Goal: Task Accomplishment & Management: Use online tool/utility

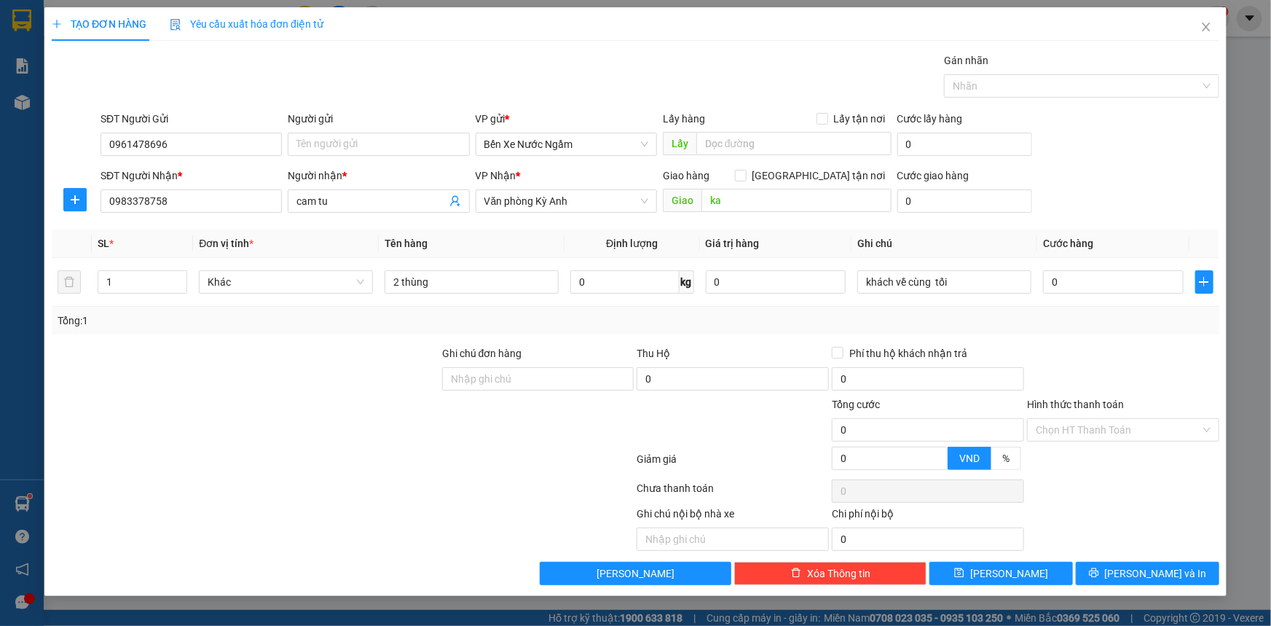
click at [704, 172] on span "Giao hàng" at bounding box center [686, 176] width 47 height 12
click at [398, 285] on input "2 thùng" at bounding box center [472, 281] width 174 height 23
type input "3 thùng"
click at [1049, 567] on button "[PERSON_NAME]" at bounding box center [1000, 572] width 143 height 23
click at [1028, 575] on button "[PERSON_NAME]" at bounding box center [1000, 572] width 143 height 23
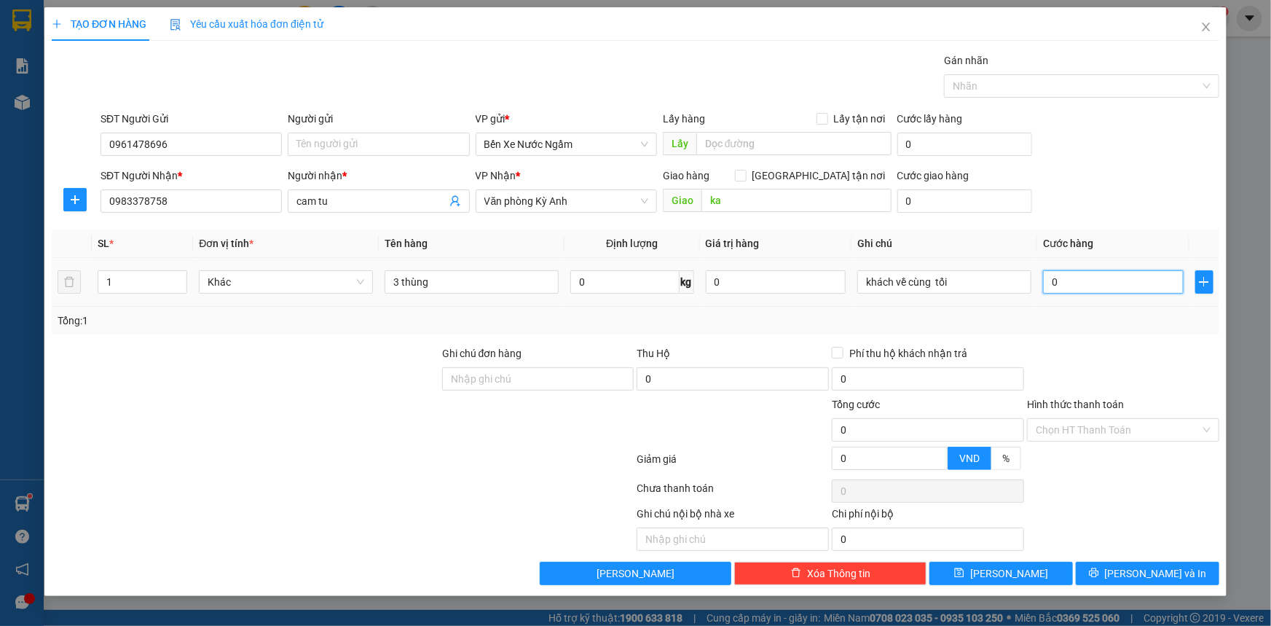
click at [1092, 281] on input "0" at bounding box center [1113, 281] width 141 height 23
type input "1"
type input "10"
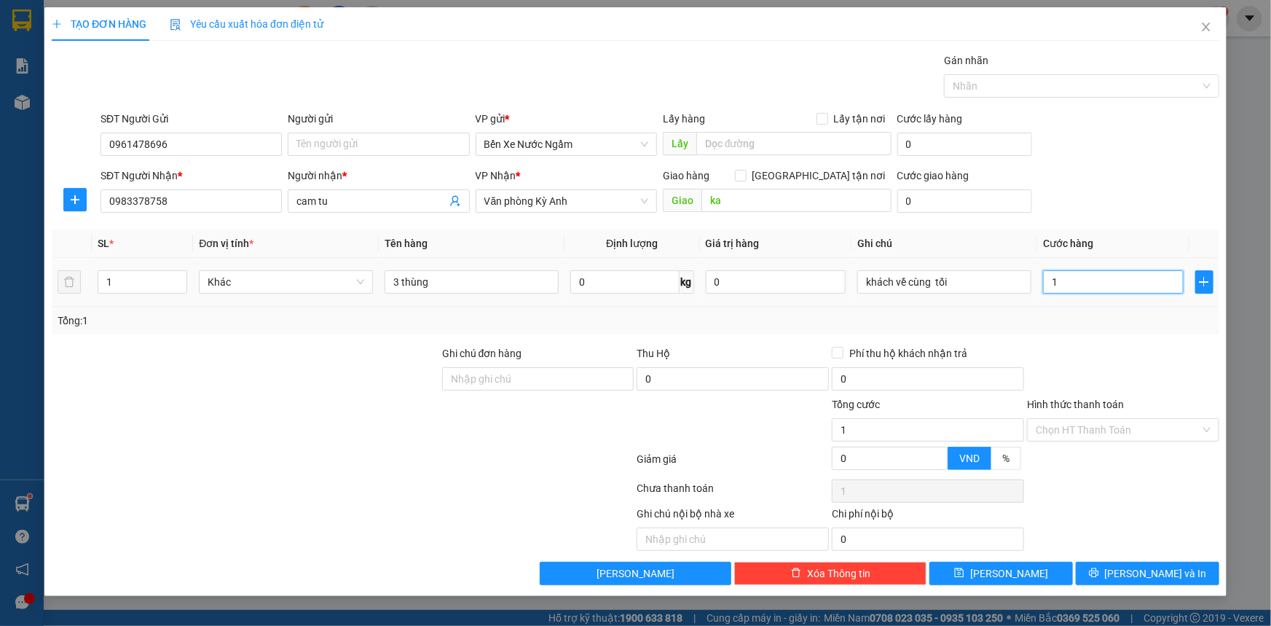
type input "10"
type input "100"
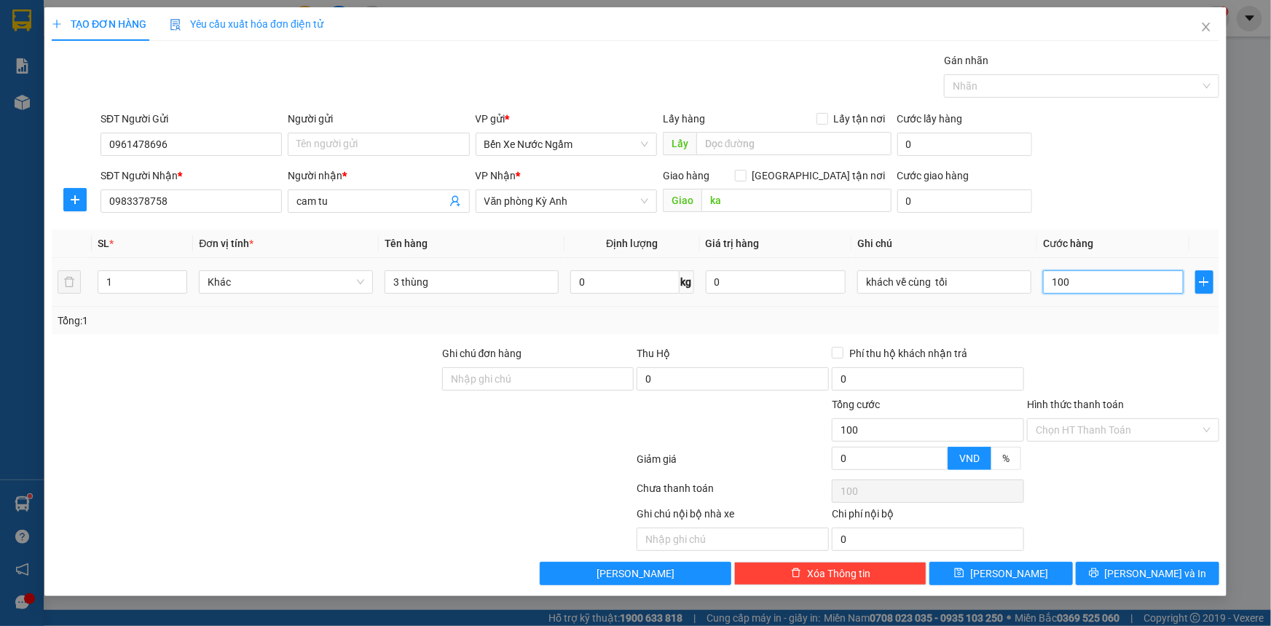
type input "1.000"
type input "10.000"
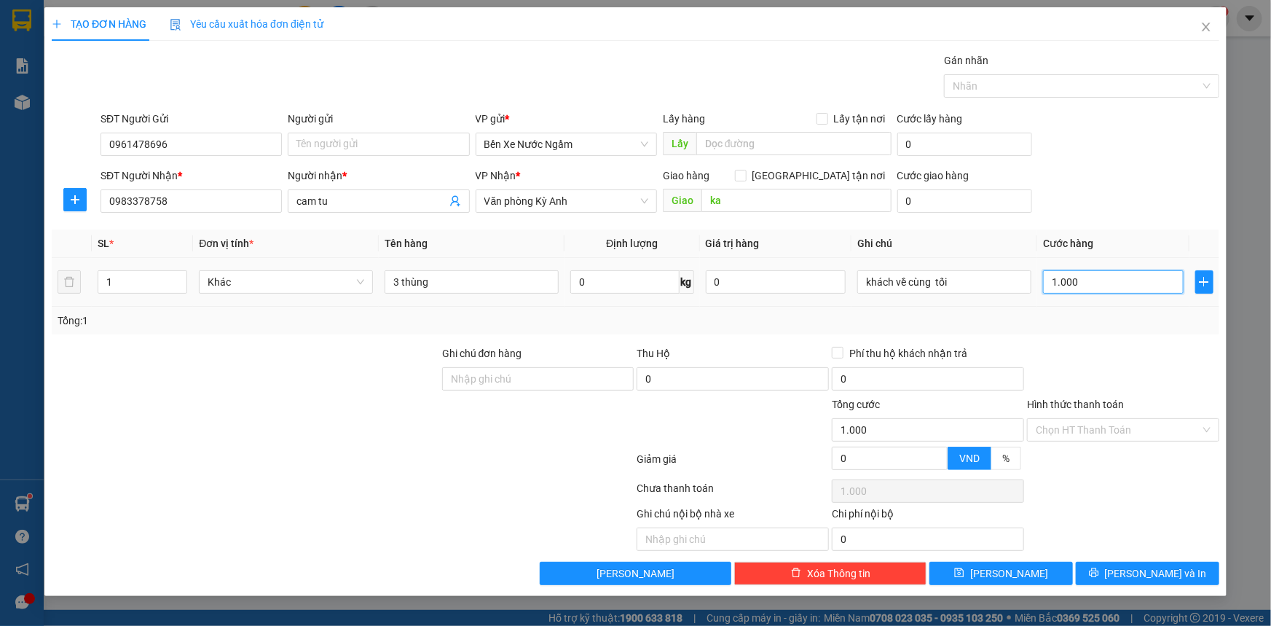
type input "10.000"
type input "100.000"
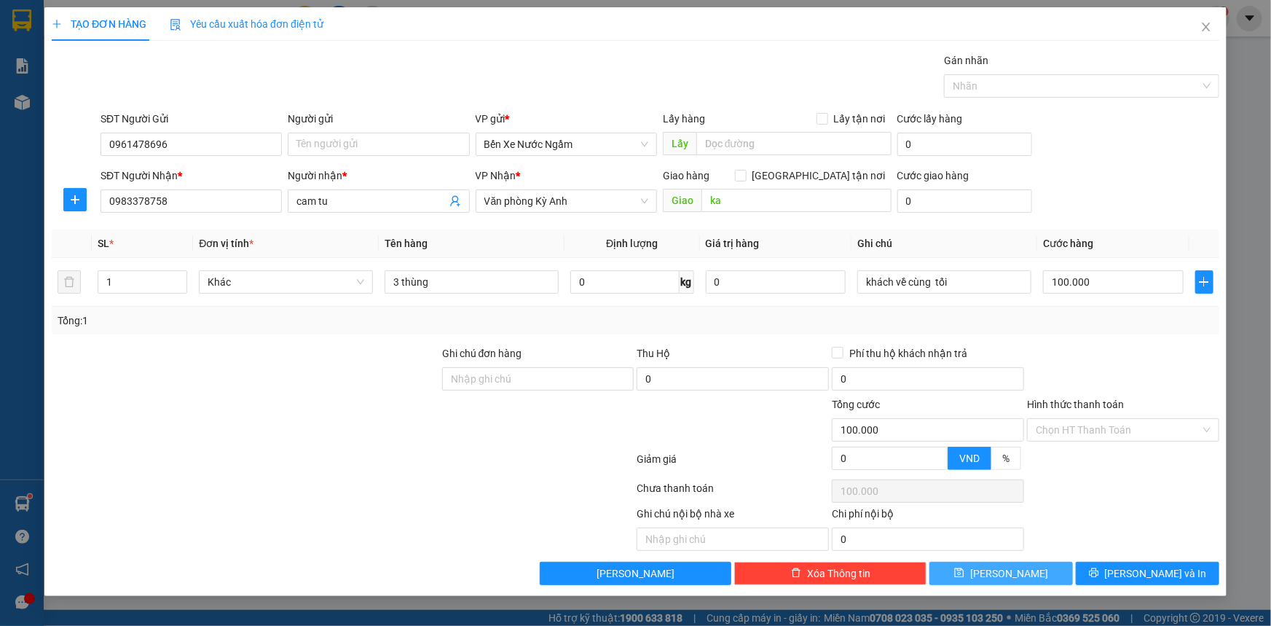
click at [1056, 572] on button "[PERSON_NAME]" at bounding box center [1000, 572] width 143 height 23
type input "0"
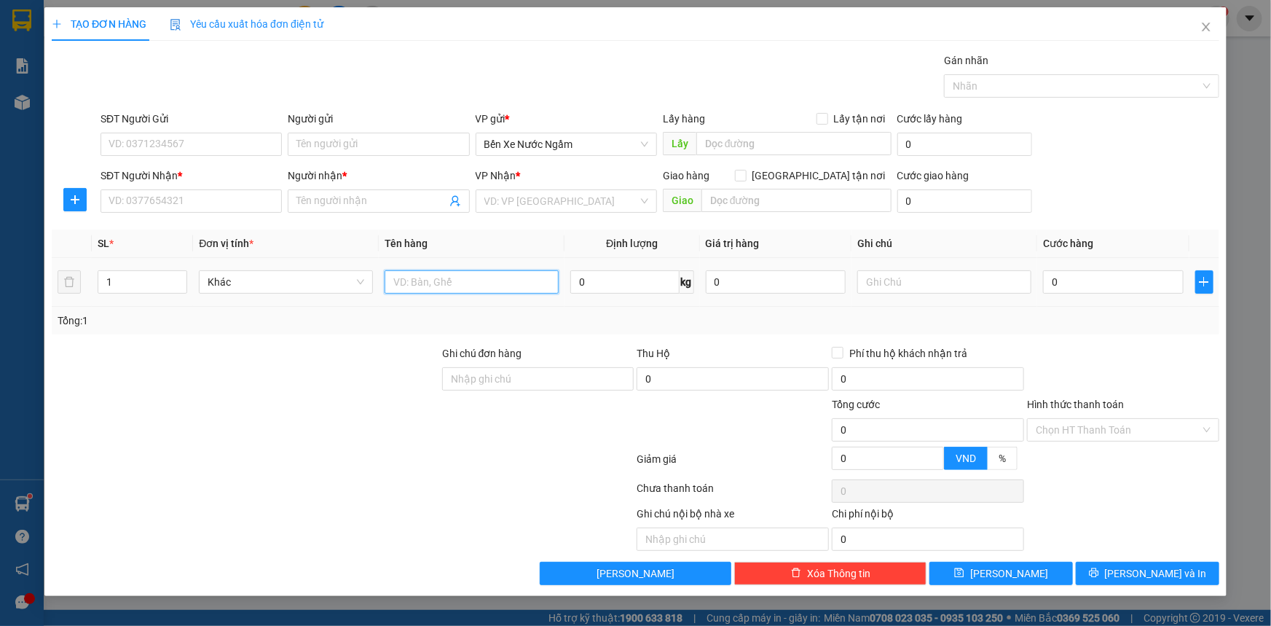
click at [438, 284] on input "text" at bounding box center [472, 281] width 174 height 23
type input "2 xốp"
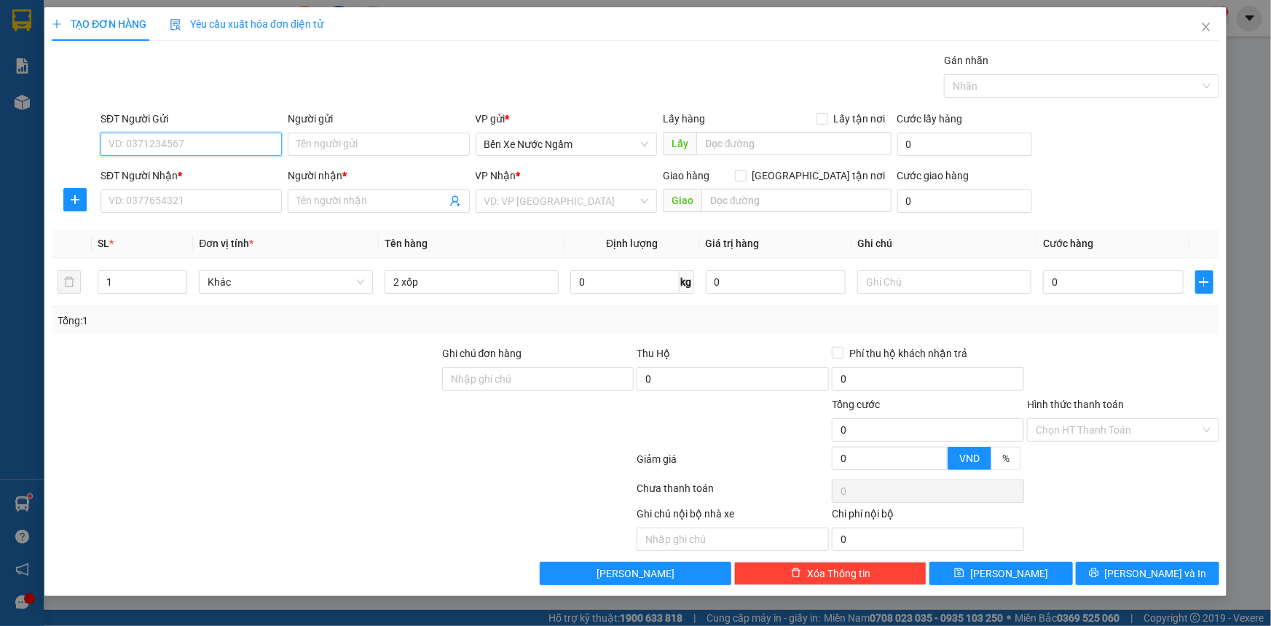
click at [209, 151] on input "SĐT Người Gửi" at bounding box center [191, 144] width 181 height 23
click at [209, 151] on input "332" at bounding box center [191, 144] width 181 height 23
click at [187, 173] on div "0964810332 - tri giá ko báo" at bounding box center [191, 173] width 164 height 16
type input "0964810332"
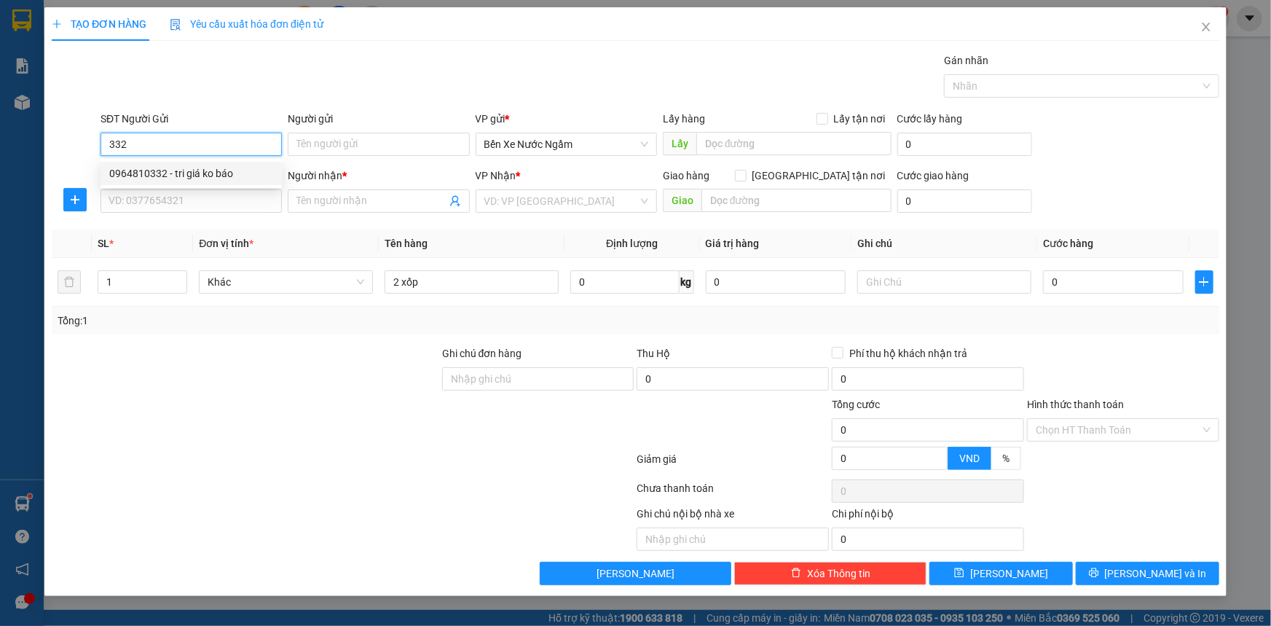
type input "tri giá ko báo"
type input "0964810332"
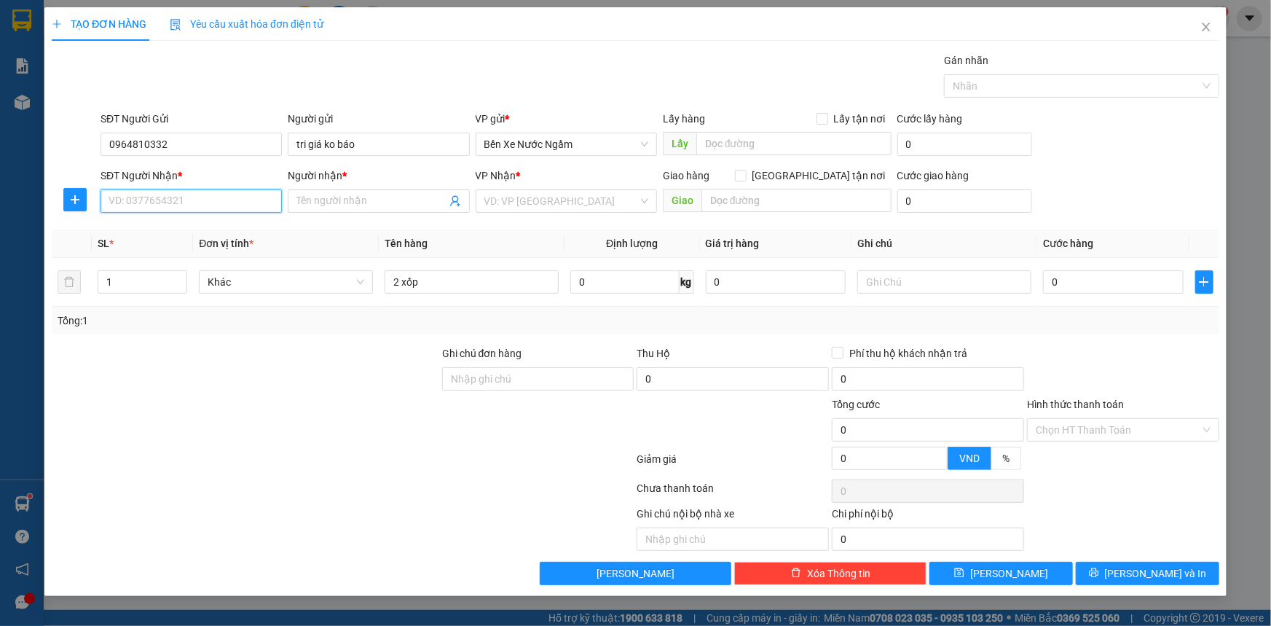
click at [197, 201] on input "SĐT Người Nhận *" at bounding box center [191, 200] width 181 height 23
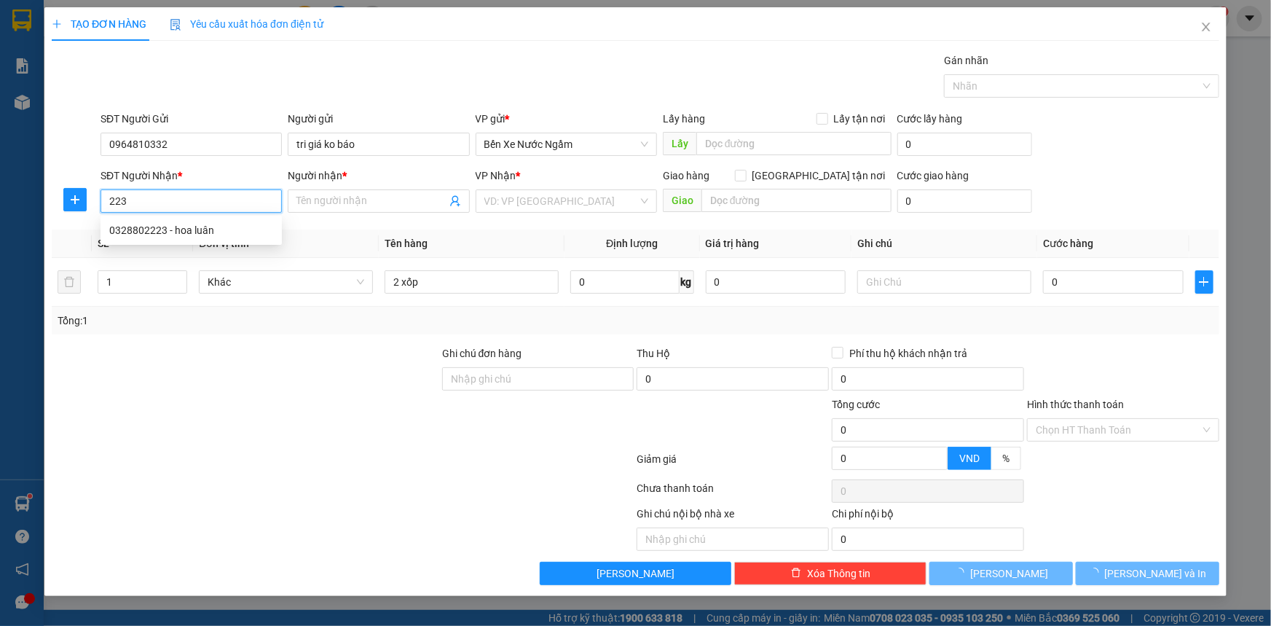
click at [197, 201] on input "223" at bounding box center [191, 200] width 181 height 23
click at [196, 222] on div "0328802223 - hoa luân" at bounding box center [191, 230] width 164 height 16
type input "0328802223"
type input "hoa luân"
type input "ngã 3 bchau"
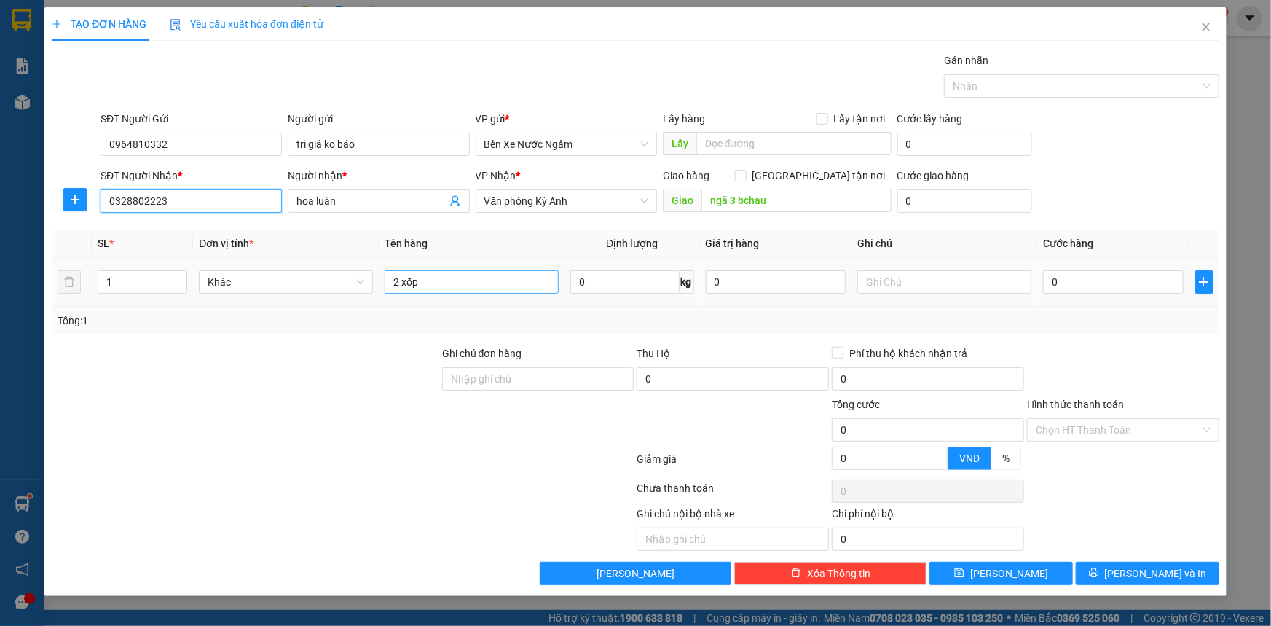
type input "0328802223"
click at [473, 284] on input "2 xốp" at bounding box center [472, 281] width 174 height 23
type input "2 xốp cơm nắm"
click at [1080, 286] on input "0" at bounding box center [1113, 281] width 141 height 23
type input "1"
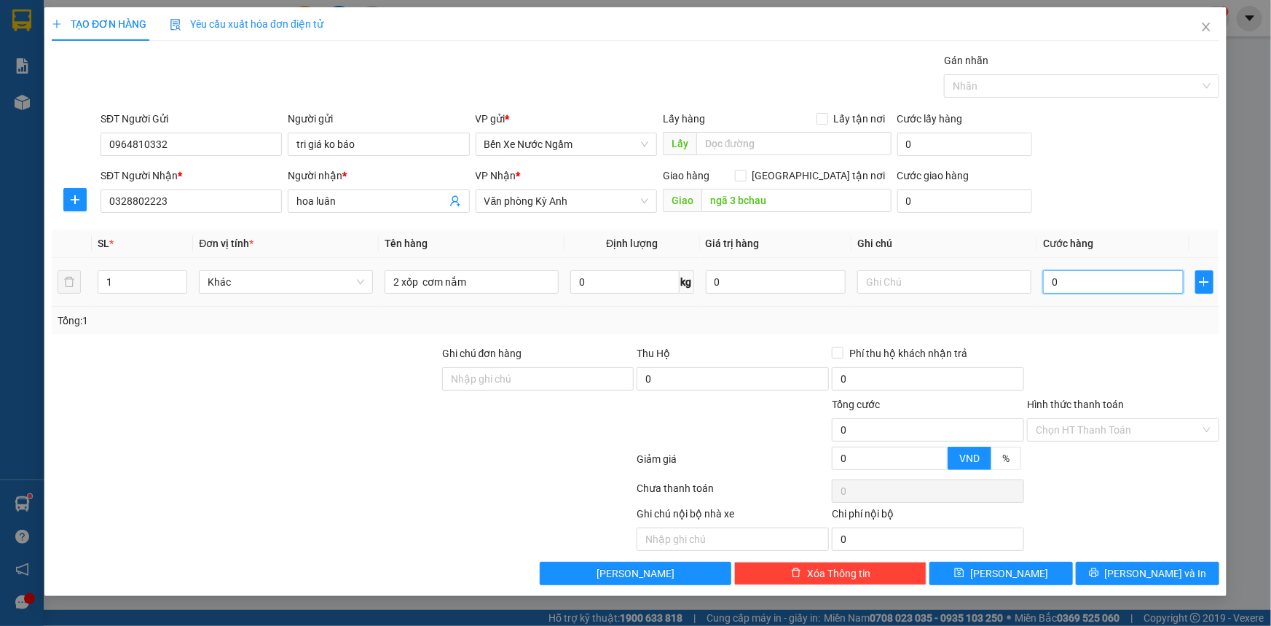
type input "1"
type input "15"
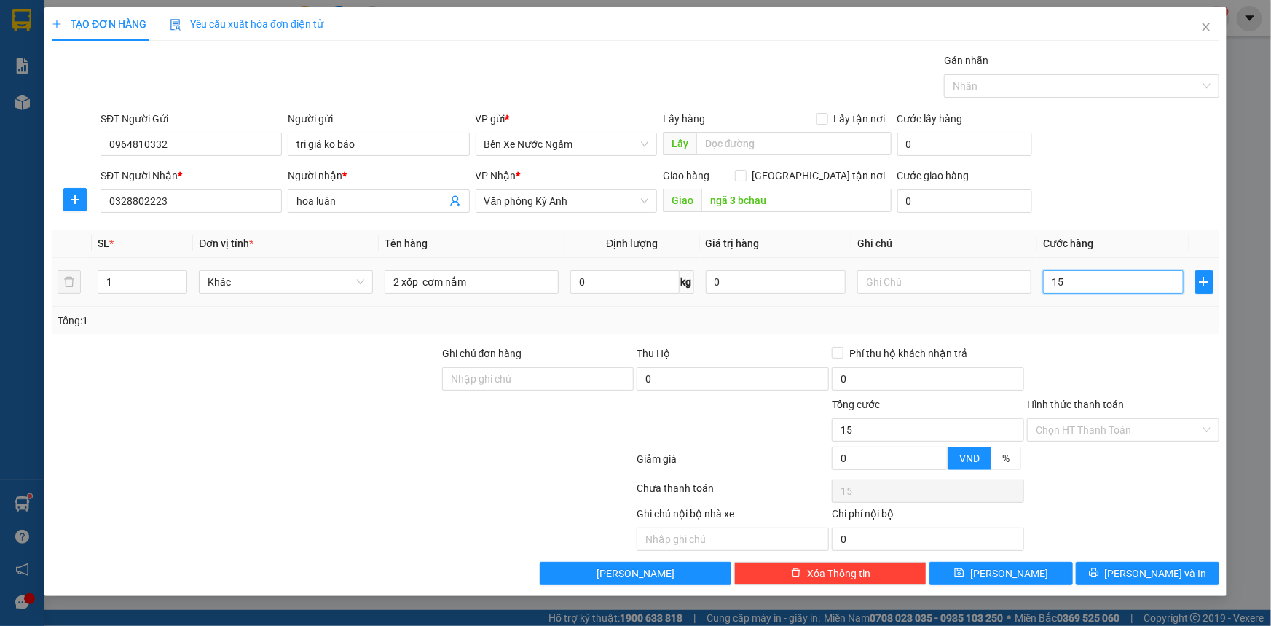
type input "150"
type input "1.500"
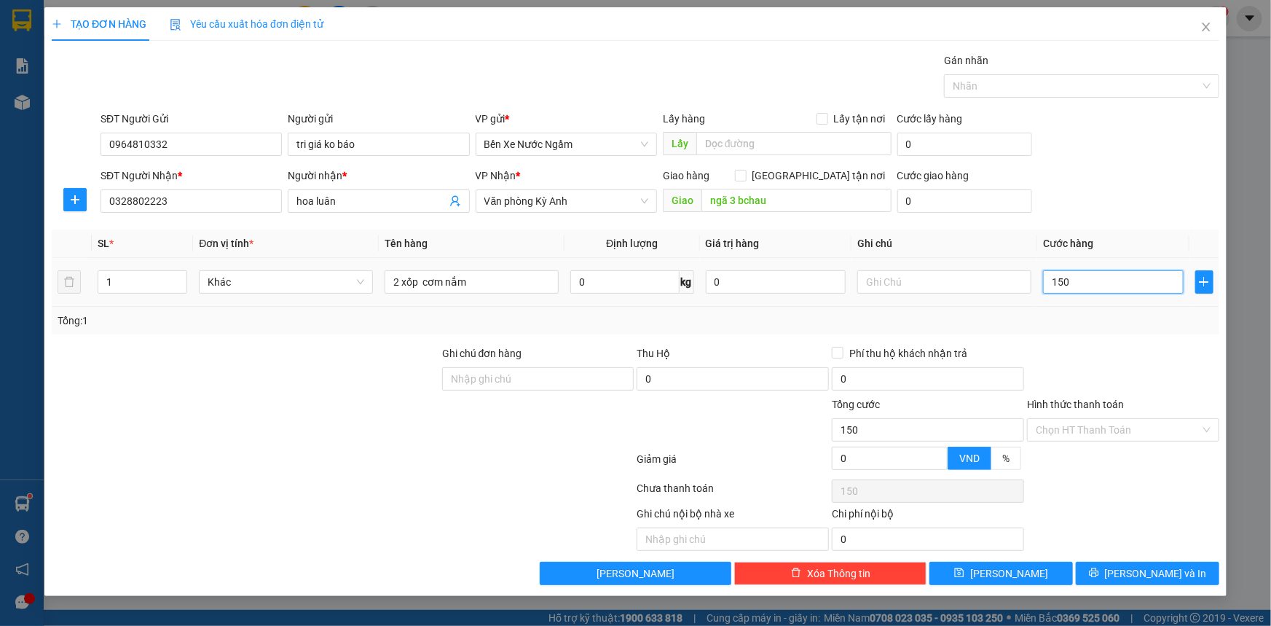
type input "1.500"
type input "15.000"
type input "150.000"
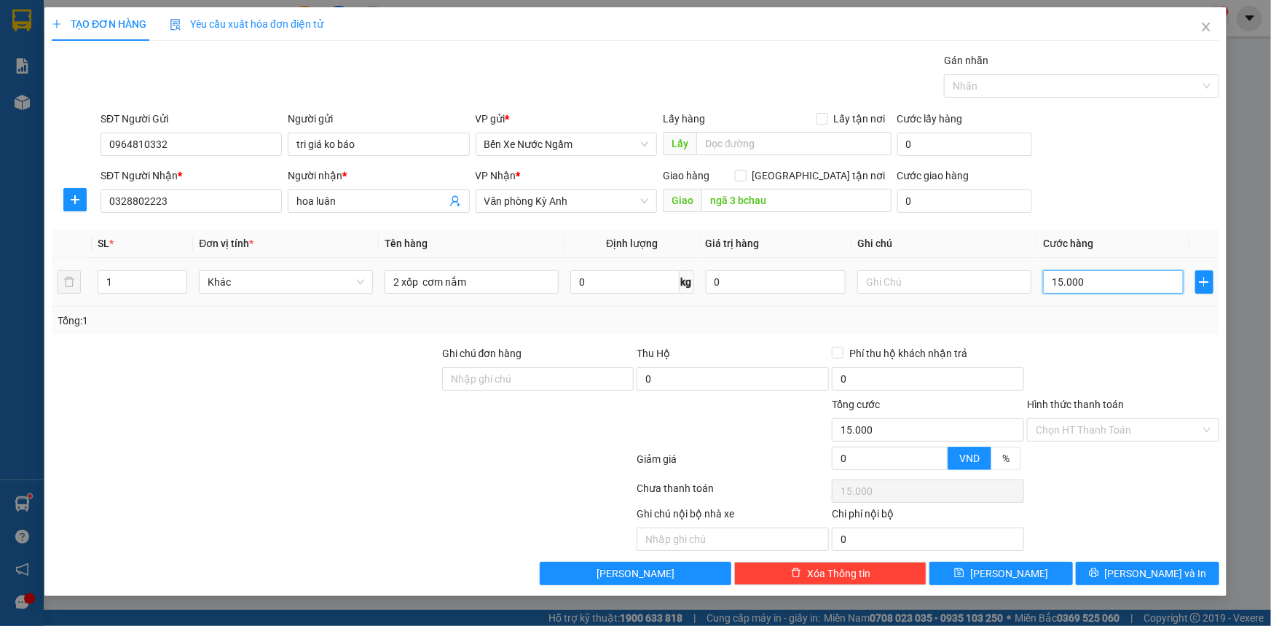
type input "150.000"
click at [1114, 577] on button "[PERSON_NAME] và In" at bounding box center [1147, 572] width 143 height 23
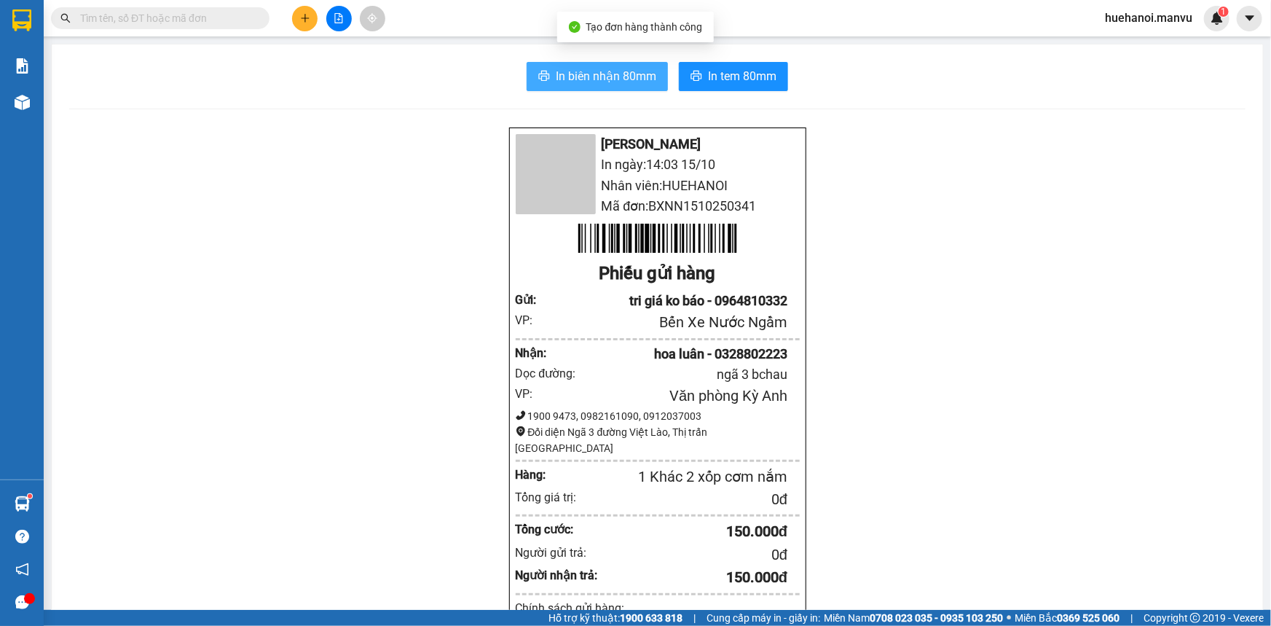
click at [622, 83] on span "In biên nhận 80mm" at bounding box center [606, 76] width 101 height 18
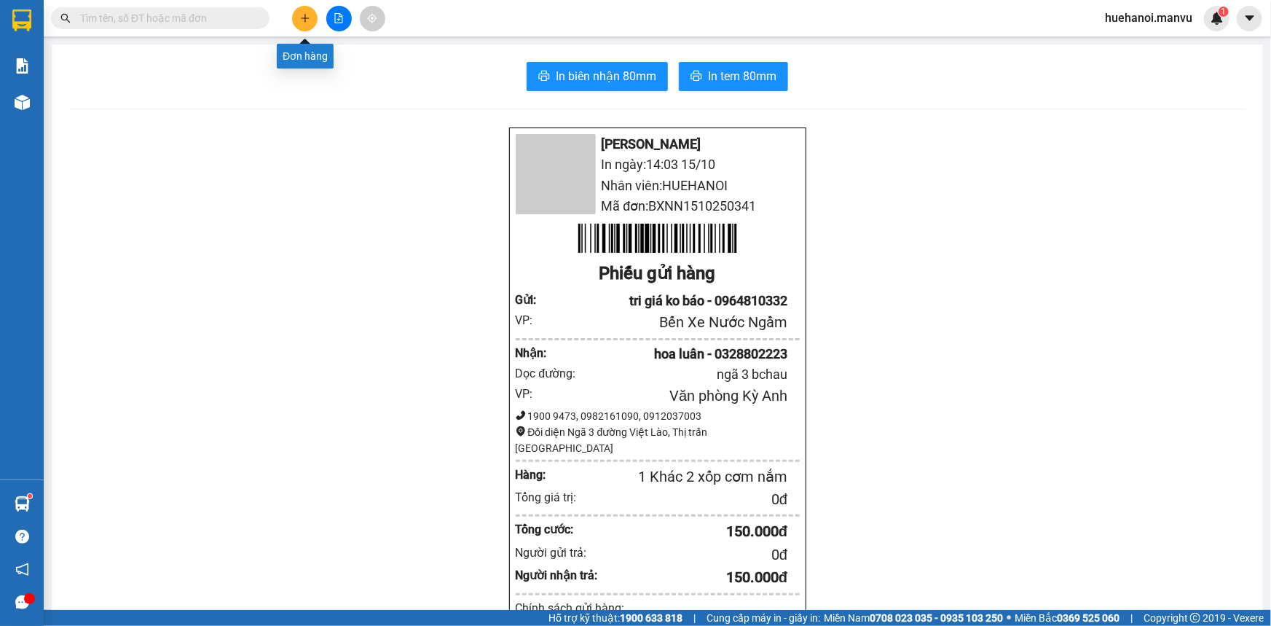
click at [302, 20] on icon "plus" at bounding box center [305, 18] width 10 height 10
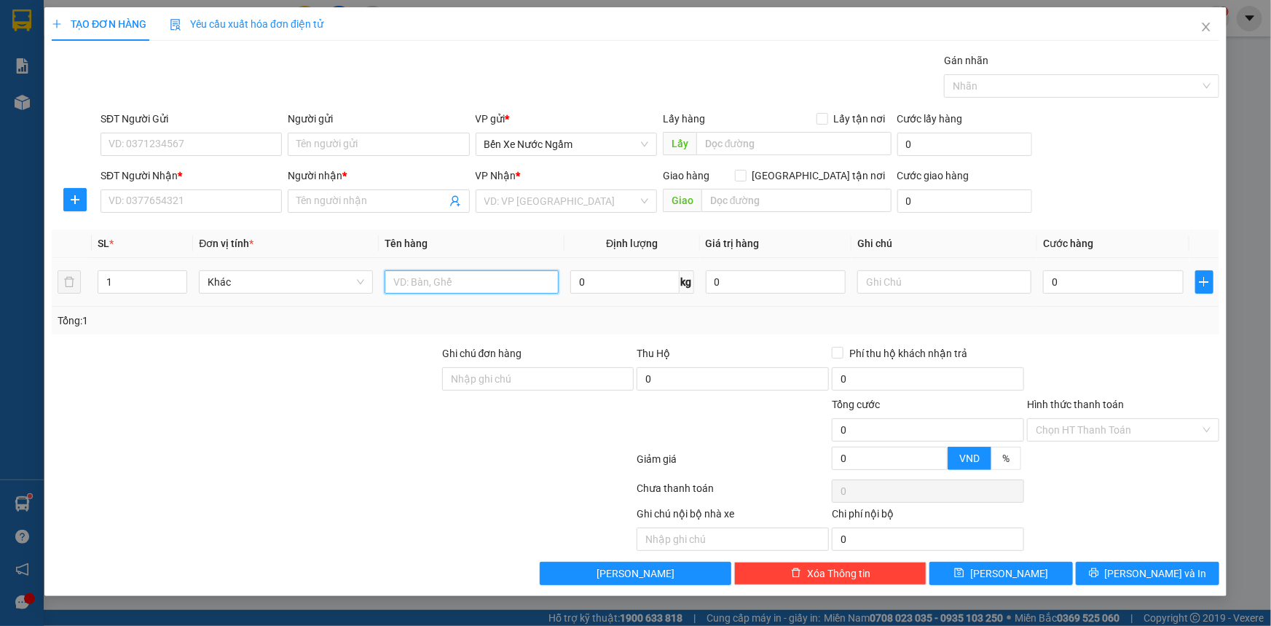
click at [515, 288] on input "text" at bounding box center [472, 281] width 174 height 23
type input "1 hôp"
click at [159, 140] on input "SĐT Người Gửi" at bounding box center [191, 144] width 181 height 23
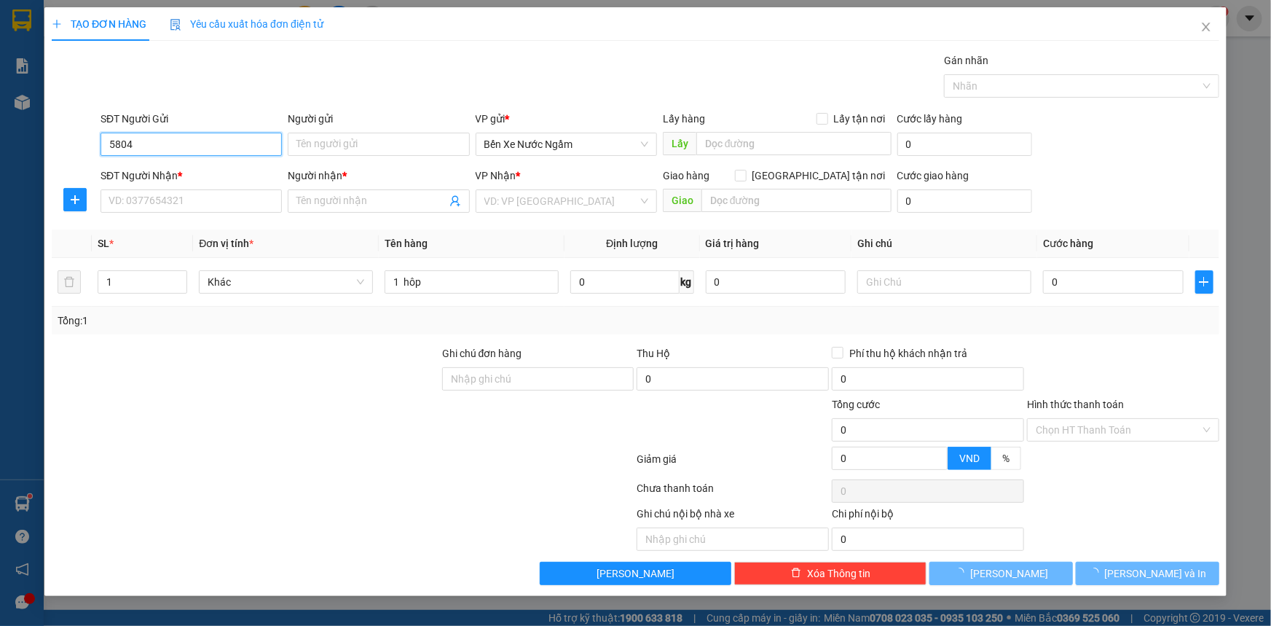
click at [159, 140] on input "5804" at bounding box center [191, 144] width 181 height 23
click at [173, 143] on input "5804" at bounding box center [191, 144] width 181 height 23
click at [178, 147] on input "5804" at bounding box center [191, 144] width 181 height 23
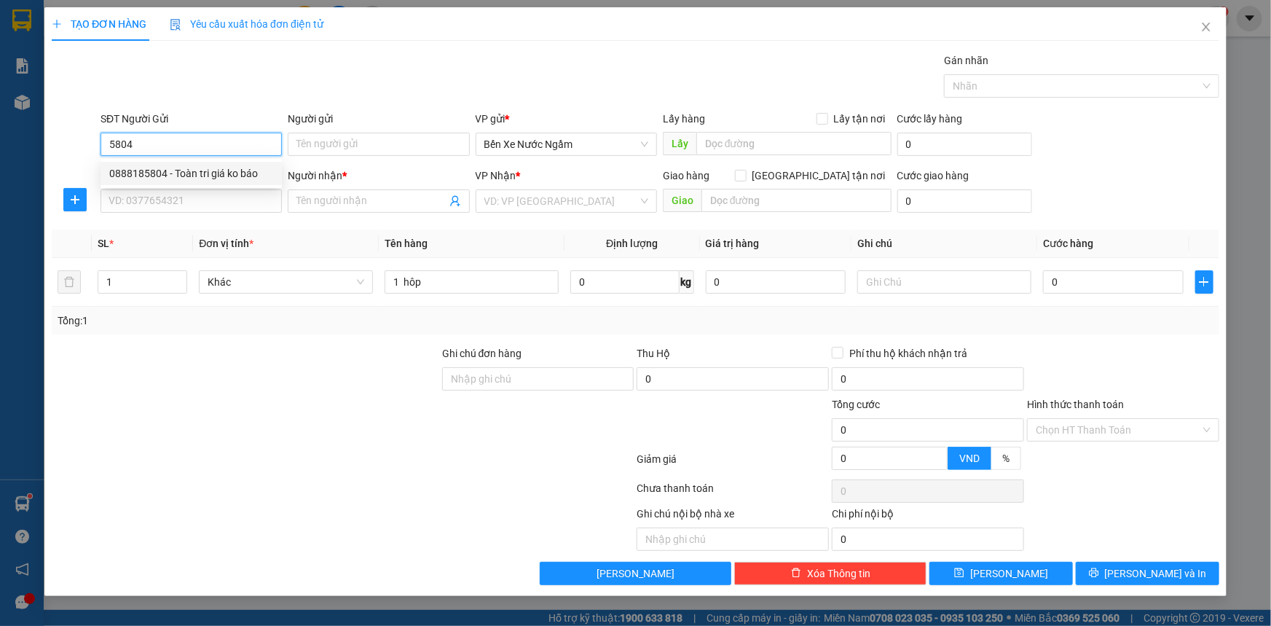
click at [192, 171] on div "0888185804 - Toàn tri giá ko báo" at bounding box center [191, 173] width 164 height 16
type input "0888185804"
type input "Toàn tri giá ko báo"
type input "0888185804"
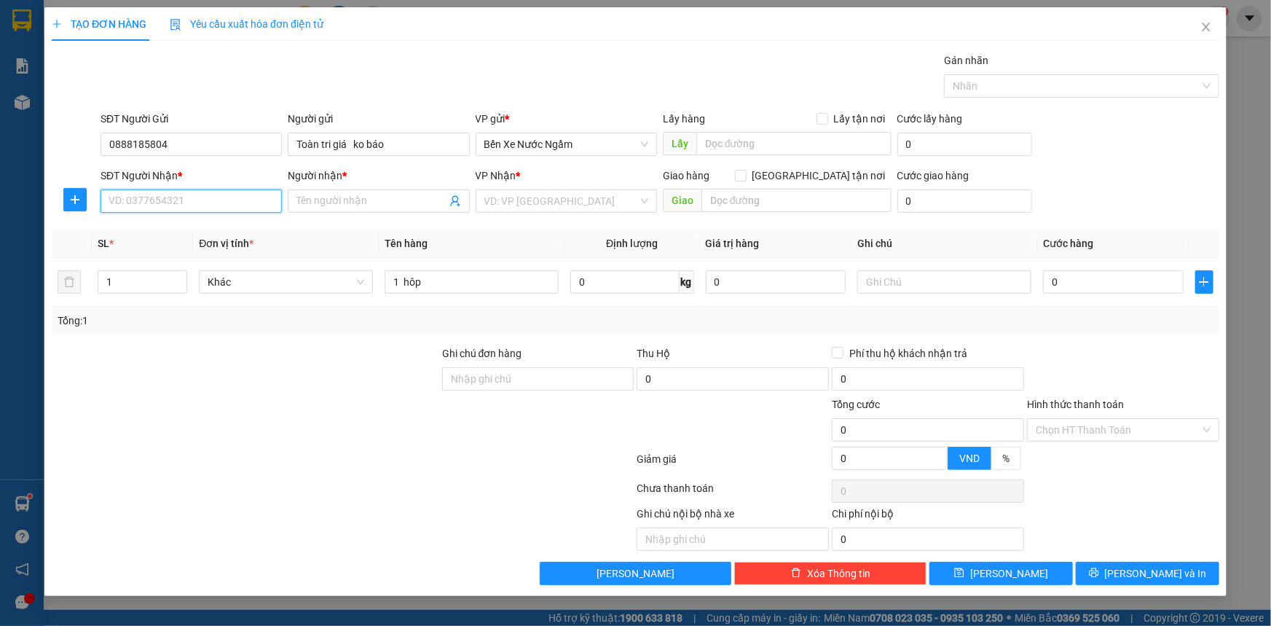
click at [200, 199] on input "SĐT Người Nhận *" at bounding box center [191, 200] width 181 height 23
click at [183, 229] on div "0977455787 - tien hanh" at bounding box center [191, 230] width 164 height 16
type input "0977455787"
type input "tien hanh"
click at [1117, 285] on input "0" at bounding box center [1113, 281] width 141 height 23
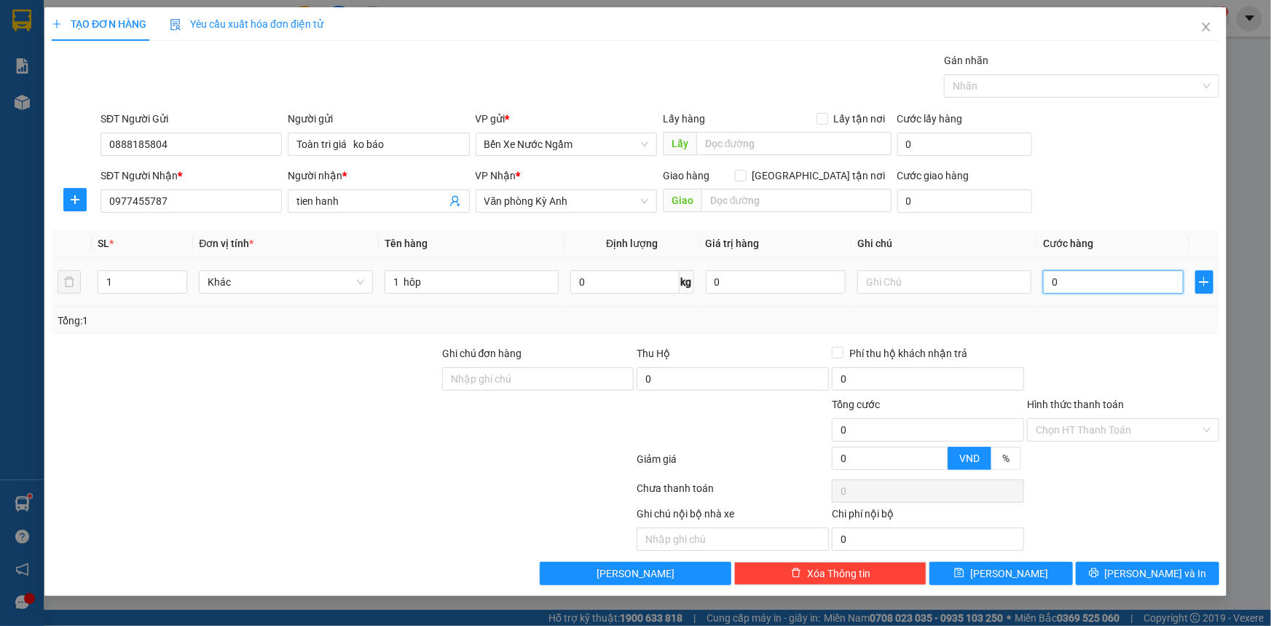
type input "5"
type input "50"
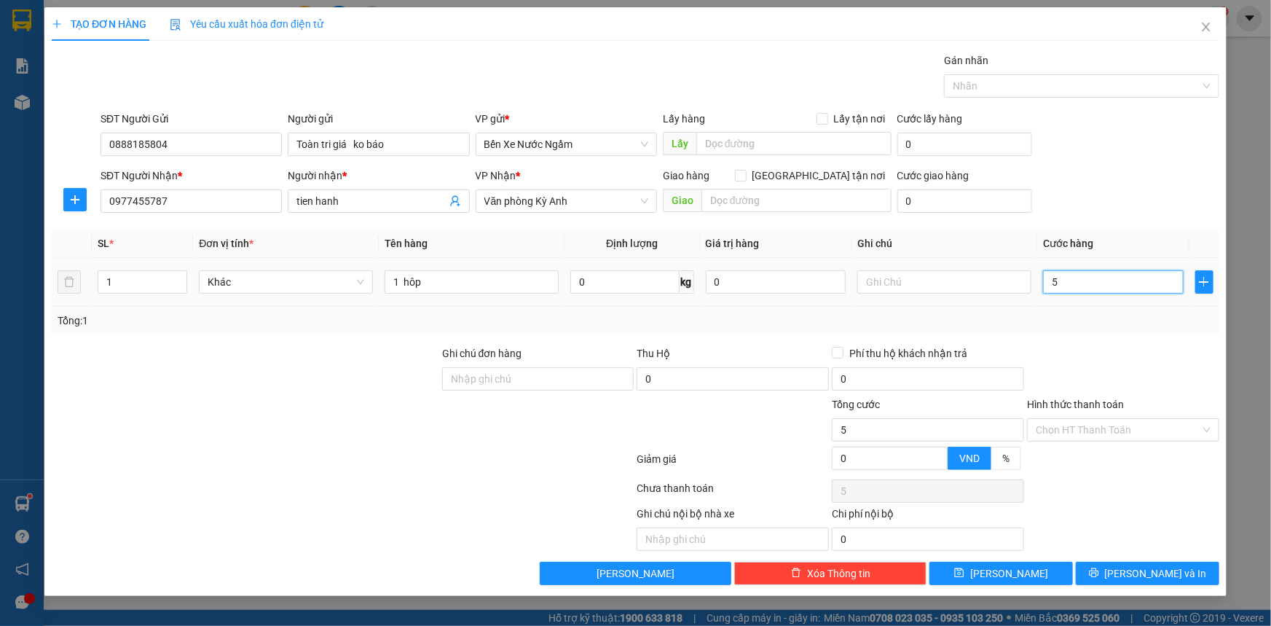
type input "50"
type input "500"
type input "5.000"
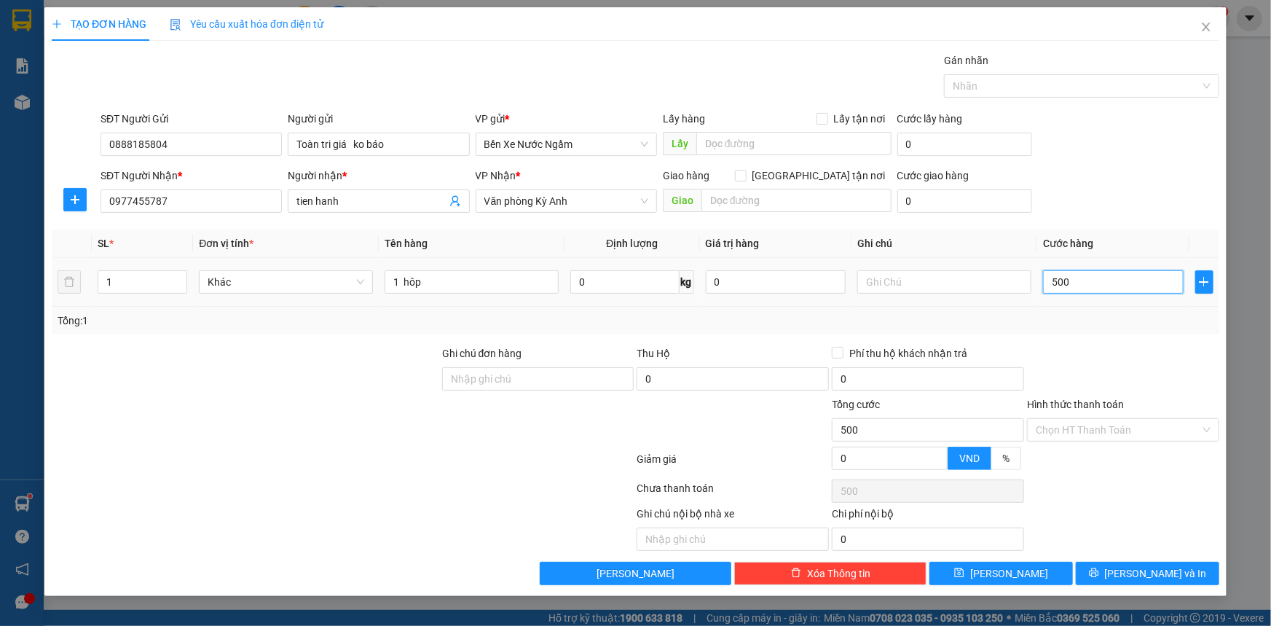
type input "5.000"
type input "50.000"
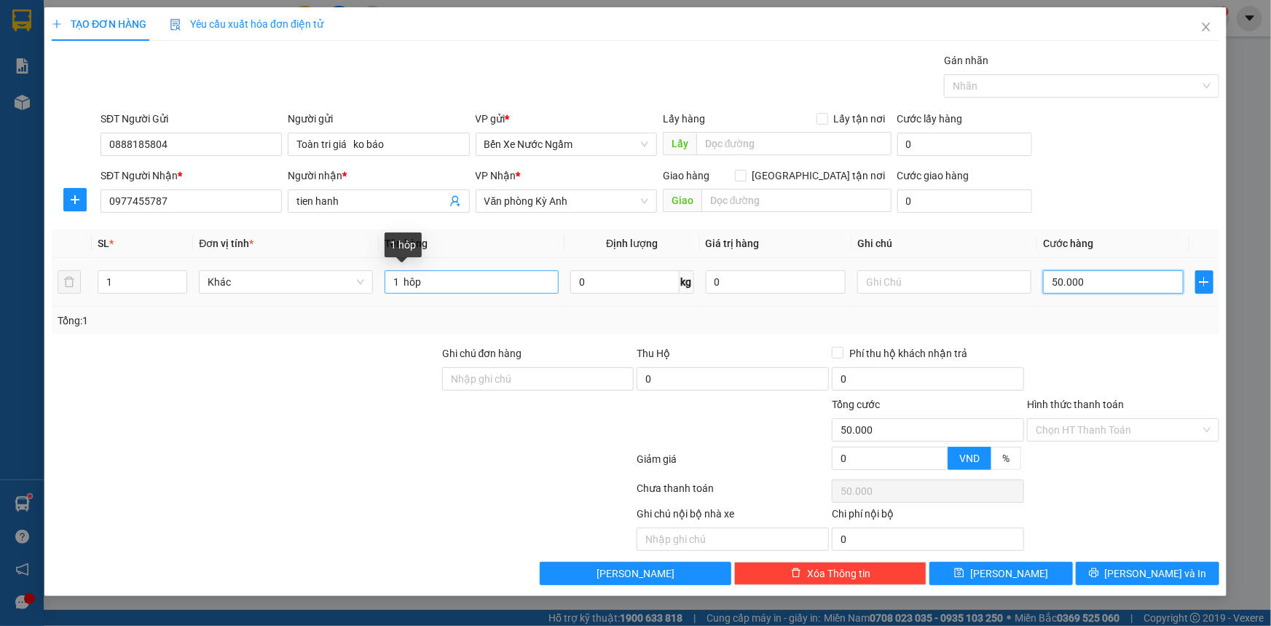
type input "50.000"
click at [467, 287] on input "1 hôp" at bounding box center [472, 281] width 174 height 23
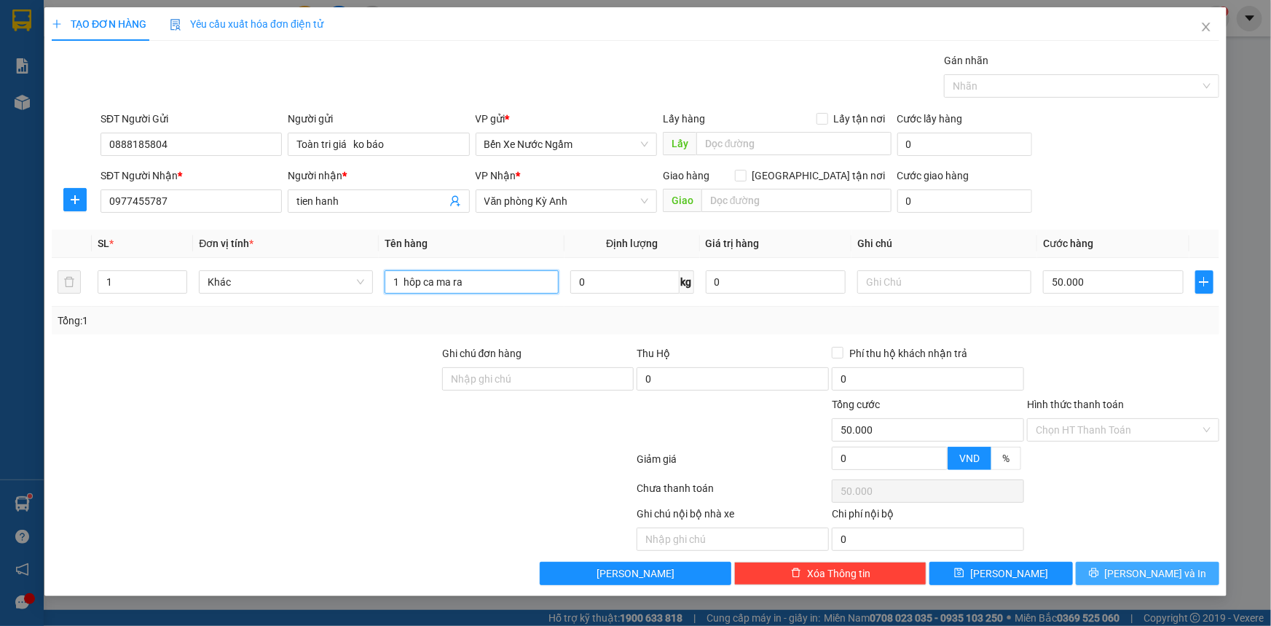
type input "1 hôp ca ma ra"
click at [1114, 572] on button "[PERSON_NAME] và In" at bounding box center [1147, 572] width 143 height 23
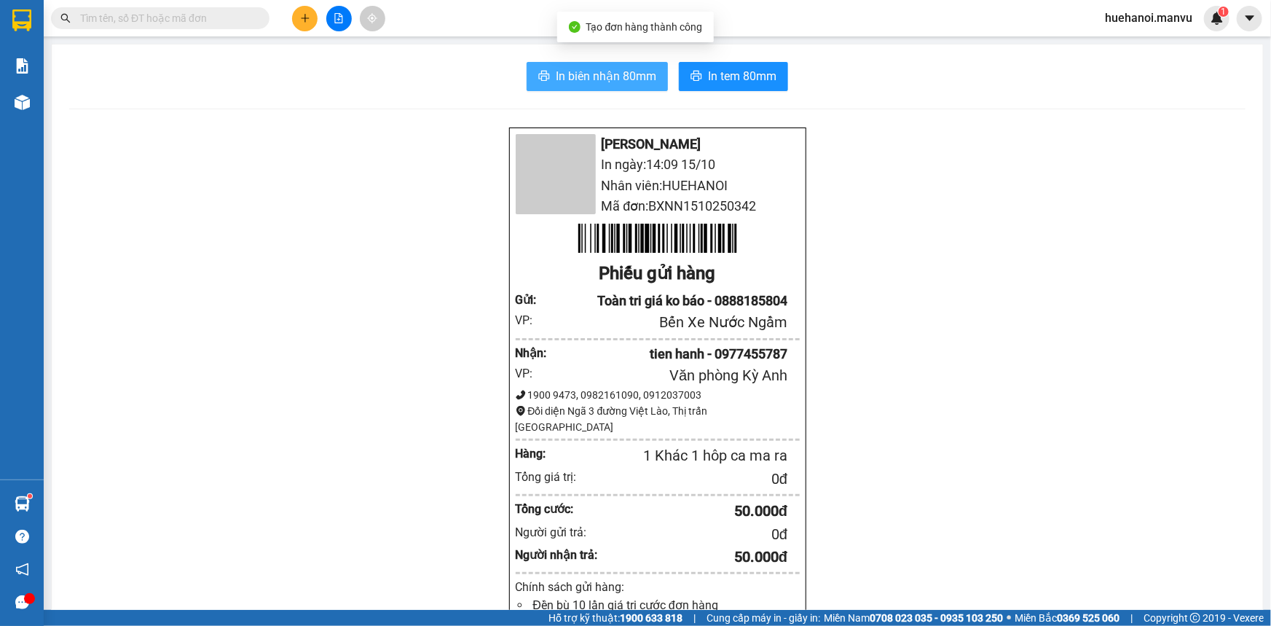
click at [602, 82] on span "In biên nhận 80mm" at bounding box center [606, 76] width 101 height 18
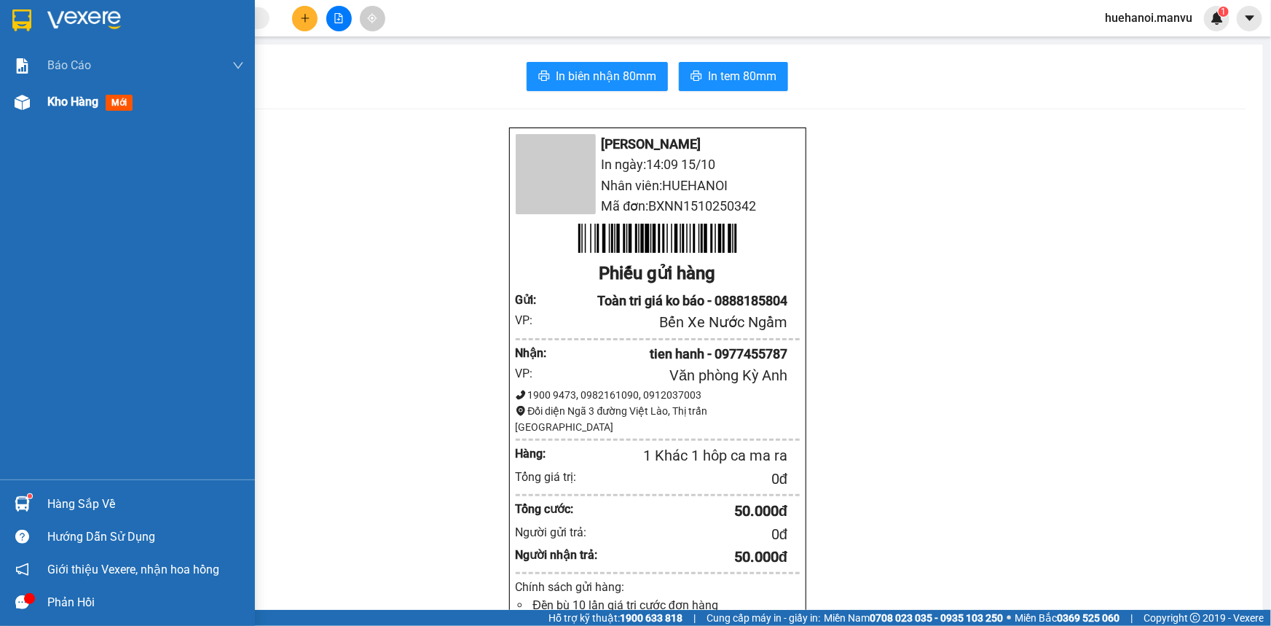
click at [70, 101] on span "Kho hàng" at bounding box center [72, 102] width 51 height 14
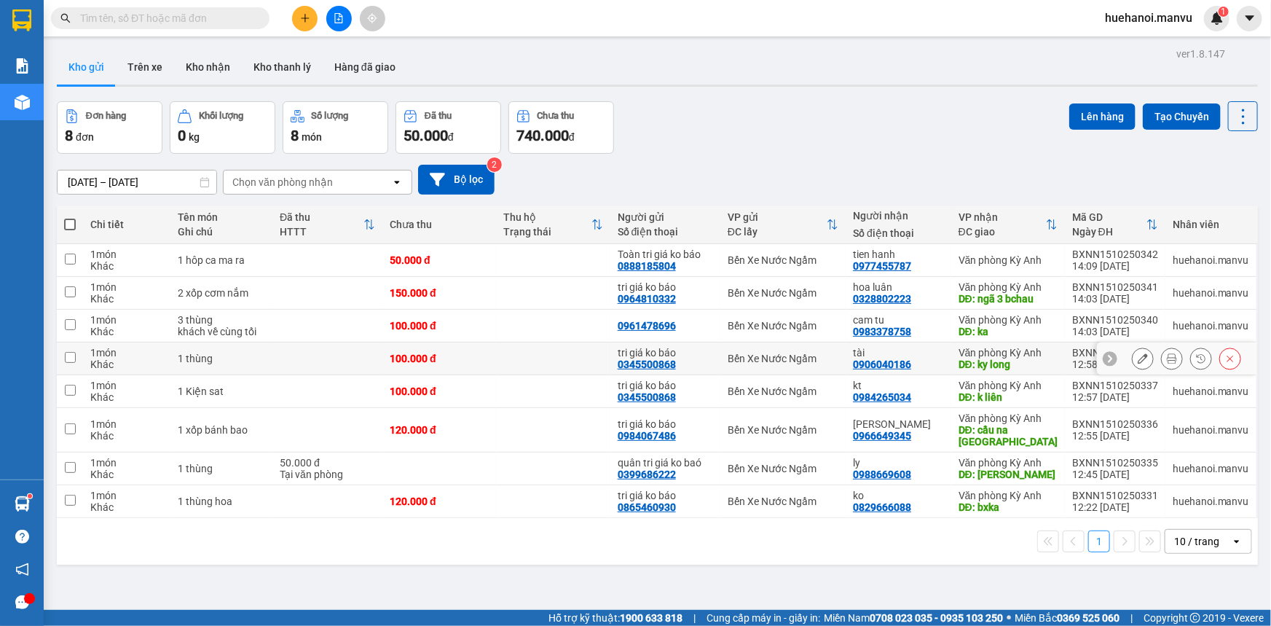
click at [73, 359] on input "checkbox" at bounding box center [70, 357] width 11 height 11
checkbox input "true"
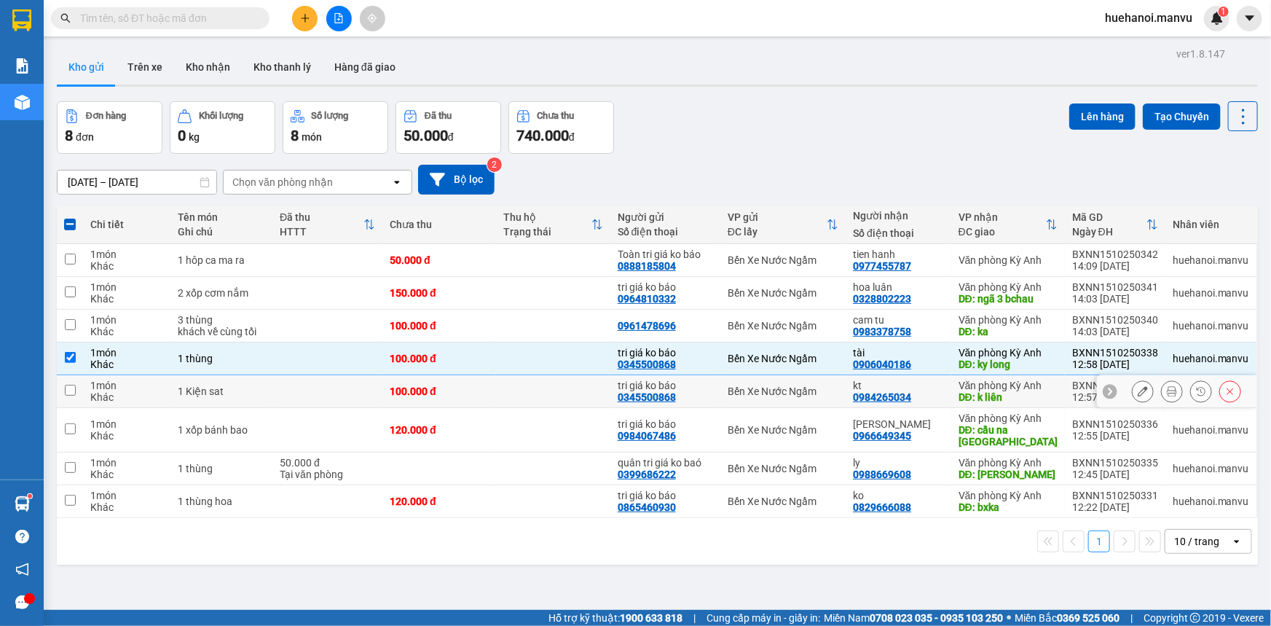
click at [79, 393] on td at bounding box center [70, 391] width 26 height 33
checkbox input "true"
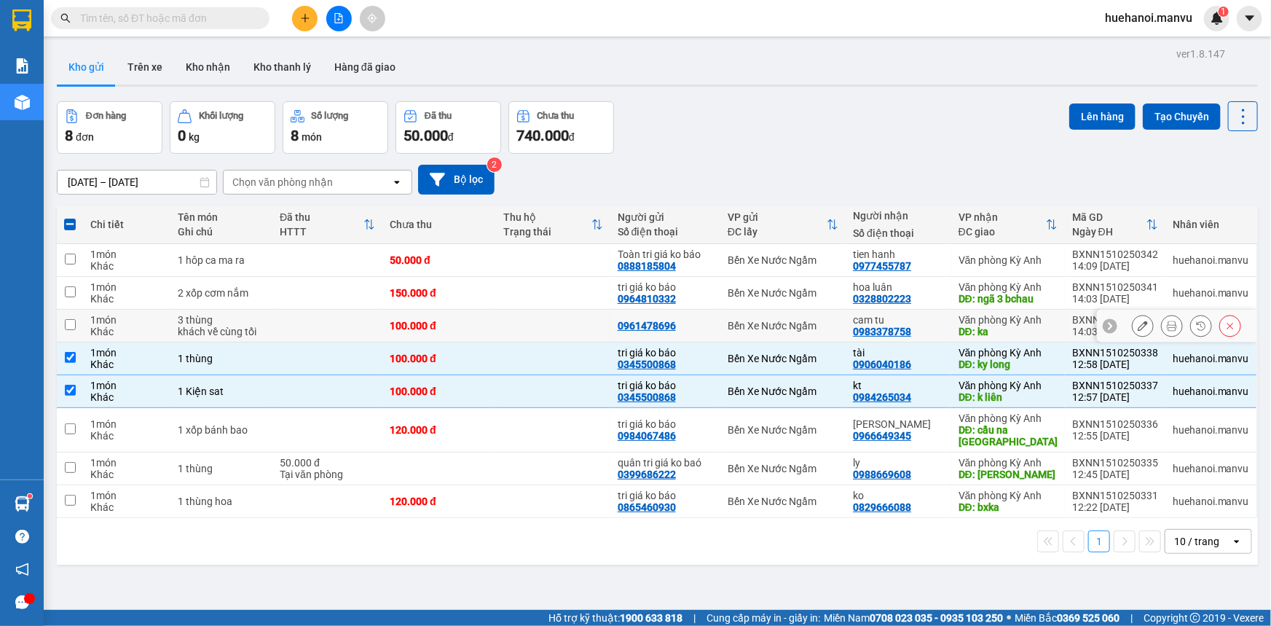
click at [71, 323] on input "checkbox" at bounding box center [70, 324] width 11 height 11
checkbox input "true"
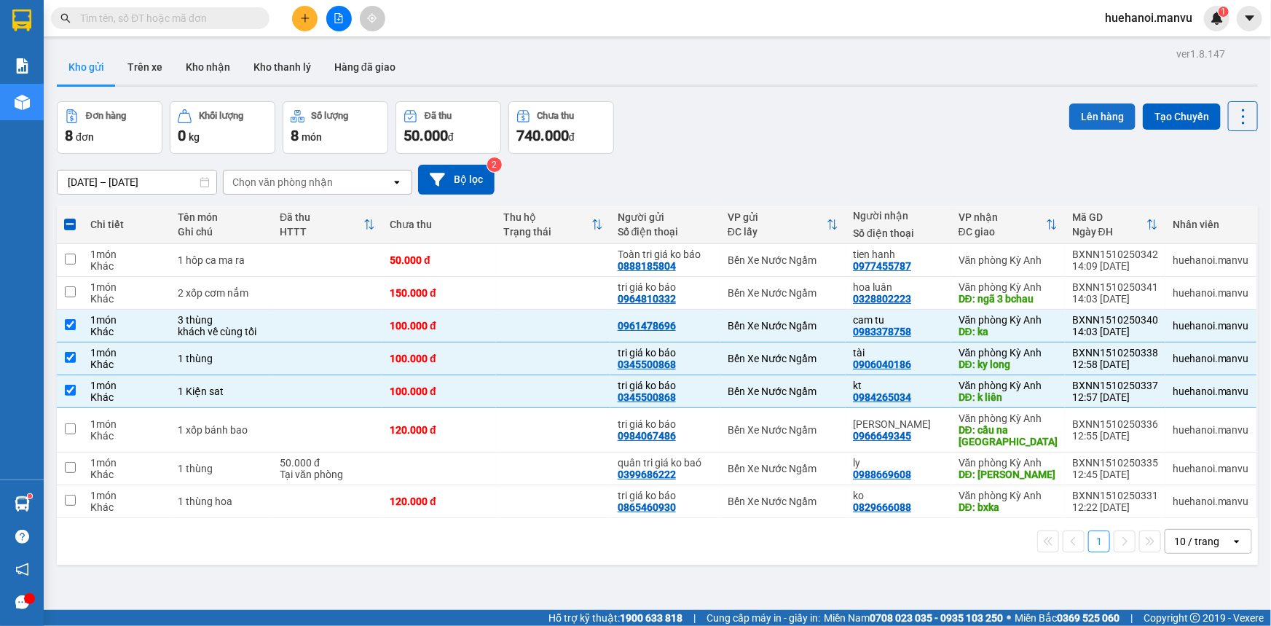
click at [1106, 118] on button "Lên hàng" at bounding box center [1102, 116] width 66 height 26
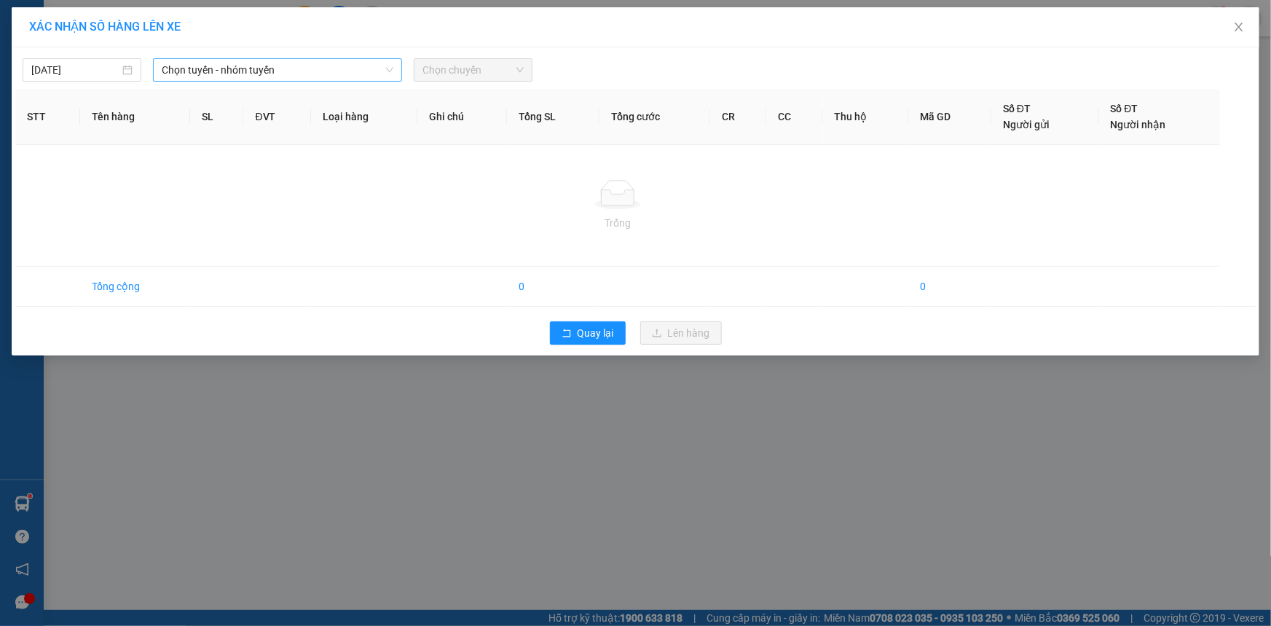
click at [194, 72] on span "Chọn tuyến - nhóm tuyến" at bounding box center [278, 70] width 232 height 22
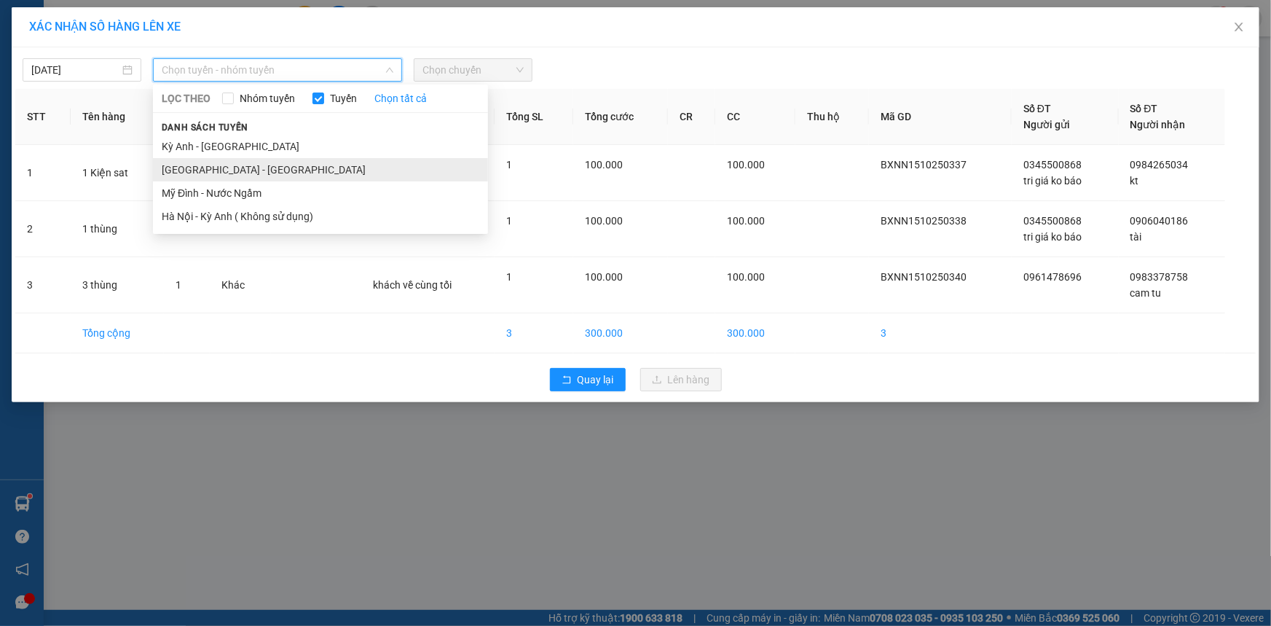
click at [189, 170] on li "[GEOGRAPHIC_DATA] - [GEOGRAPHIC_DATA]" at bounding box center [320, 169] width 335 height 23
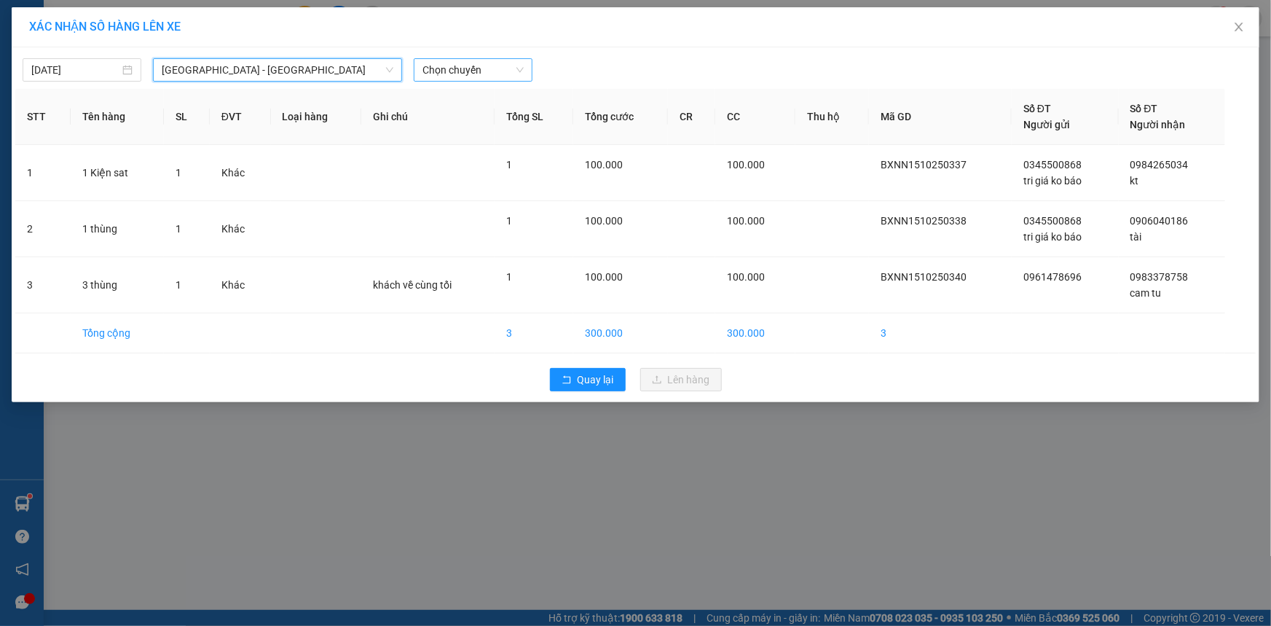
click at [457, 69] on span "Chọn chuyến" at bounding box center [472, 70] width 101 height 22
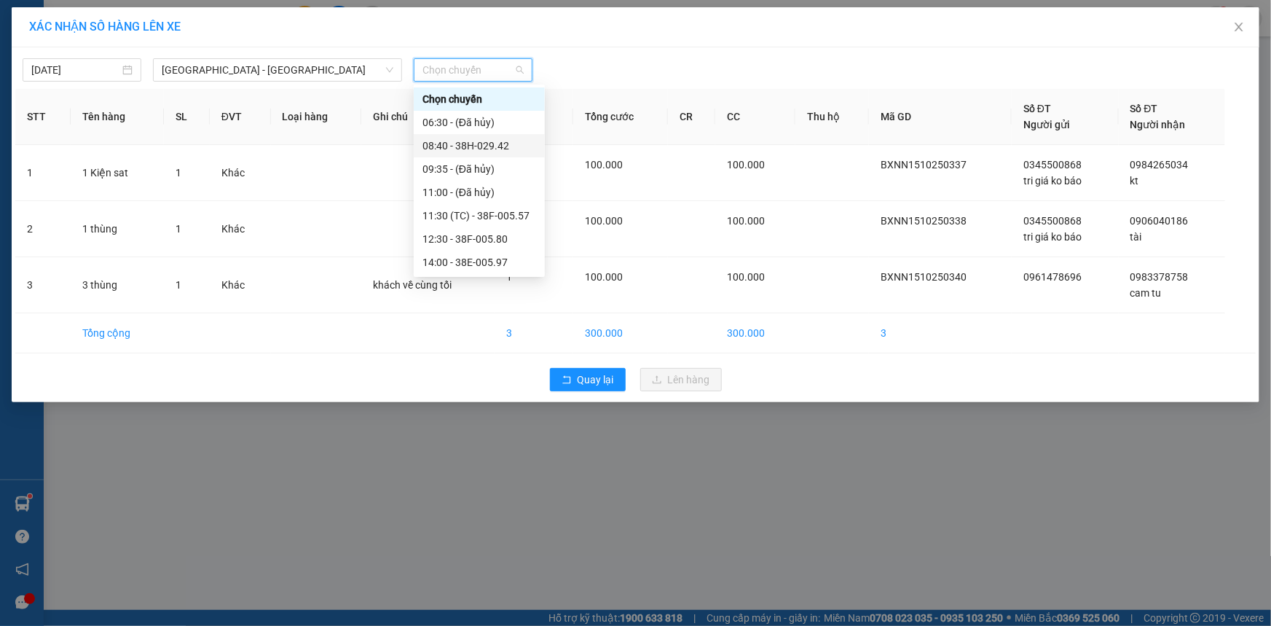
scroll to position [209, 0]
click at [476, 173] on div "21:00 - 38B-008.93" at bounding box center [479, 170] width 114 height 16
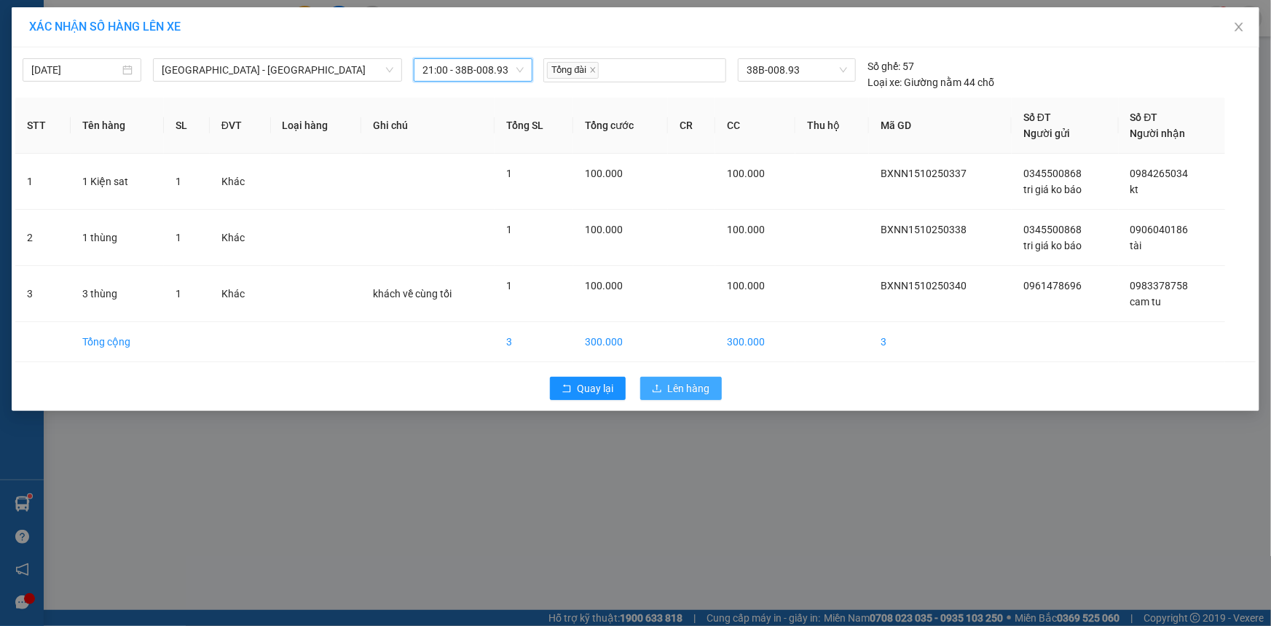
click at [671, 384] on span "Lên hàng" at bounding box center [689, 388] width 42 height 16
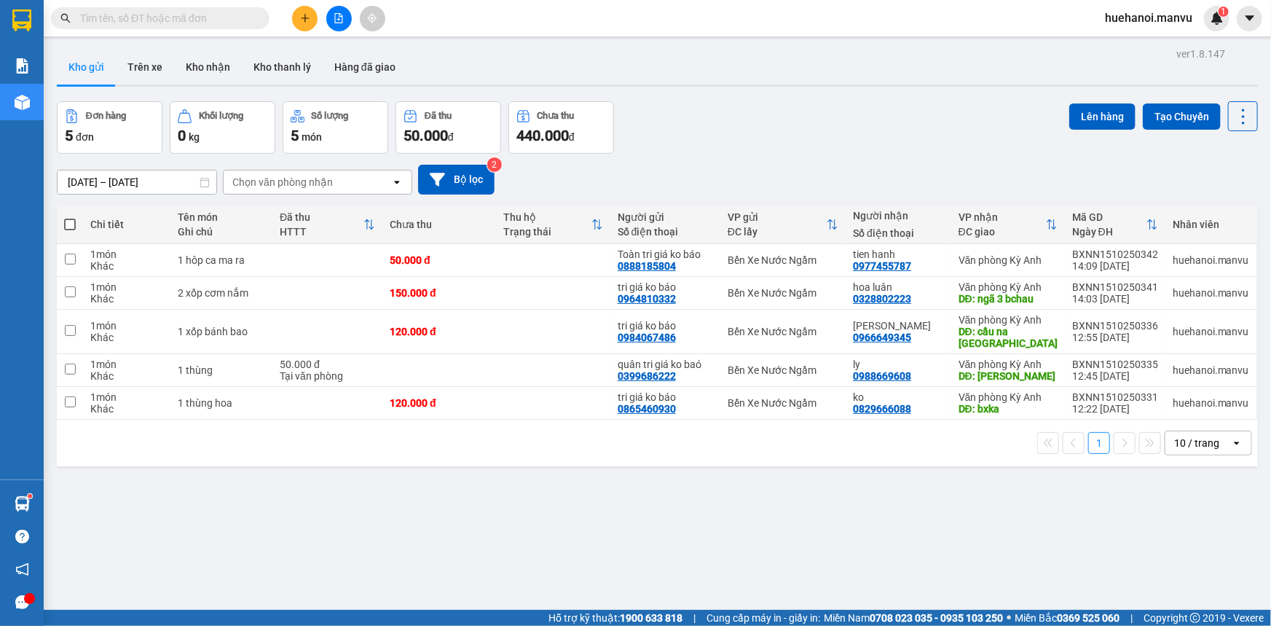
click at [58, 222] on th at bounding box center [70, 224] width 26 height 39
click at [64, 224] on span at bounding box center [70, 224] width 12 height 12
click at [70, 217] on input "checkbox" at bounding box center [70, 217] width 0 height 0
checkbox input "true"
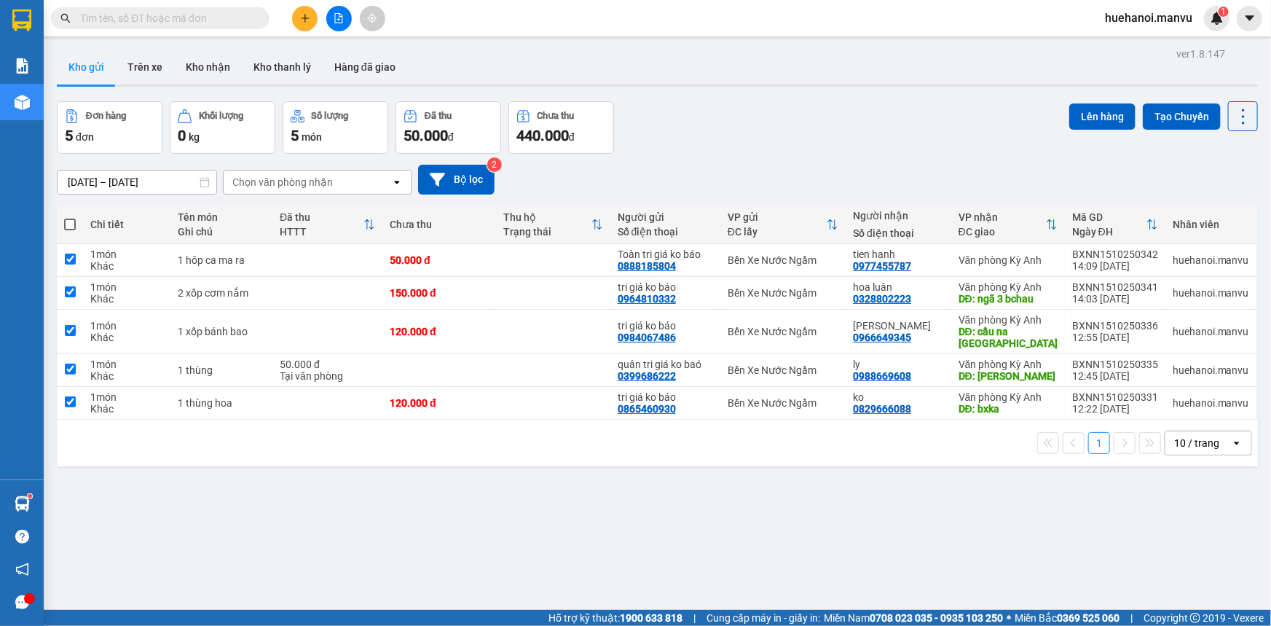
checkbox input "true"
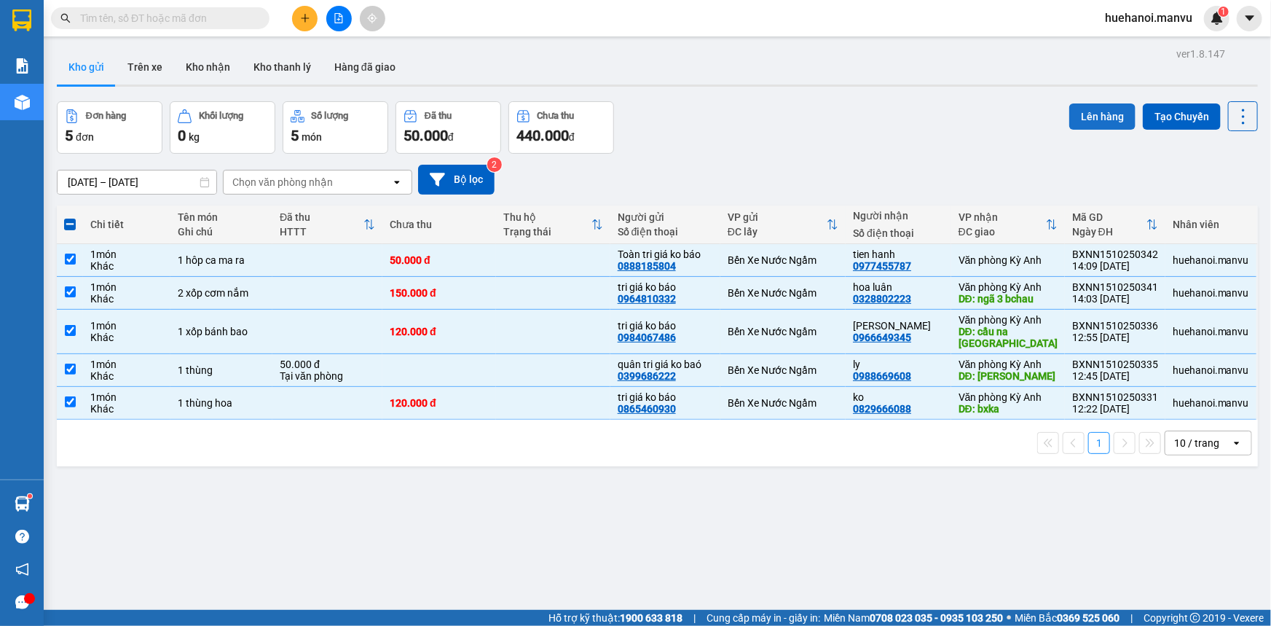
click at [1089, 119] on button "Lên hàng" at bounding box center [1102, 116] width 66 height 26
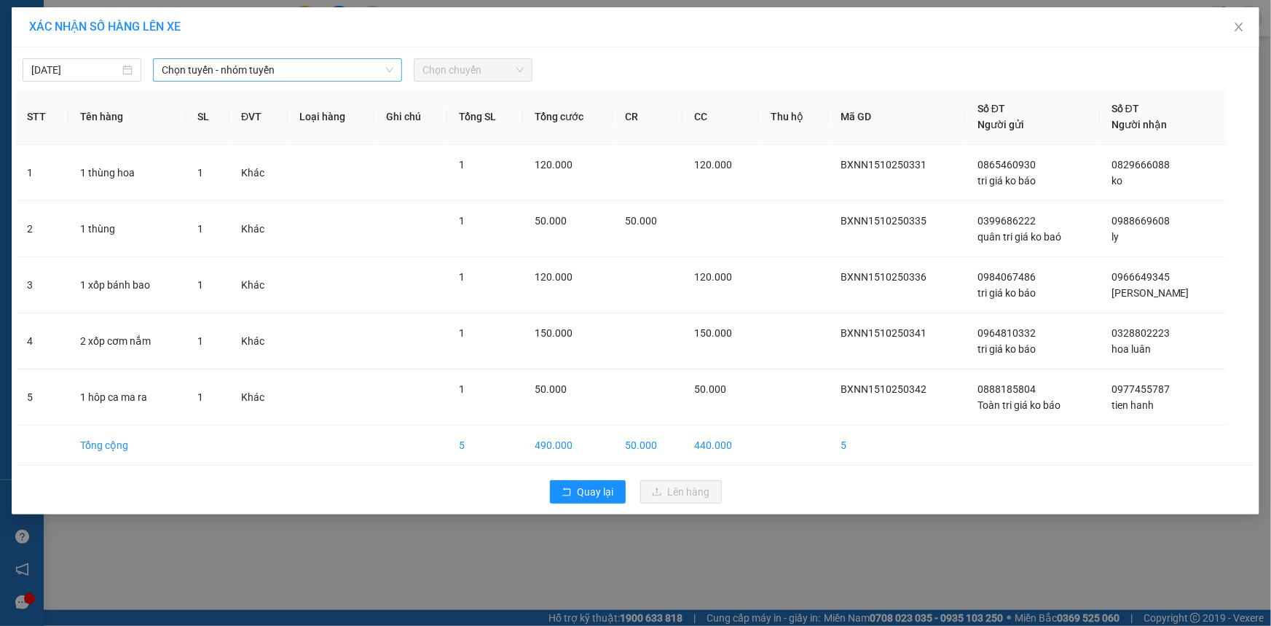
click at [180, 73] on span "Chọn tuyến - nhóm tuyến" at bounding box center [278, 70] width 232 height 22
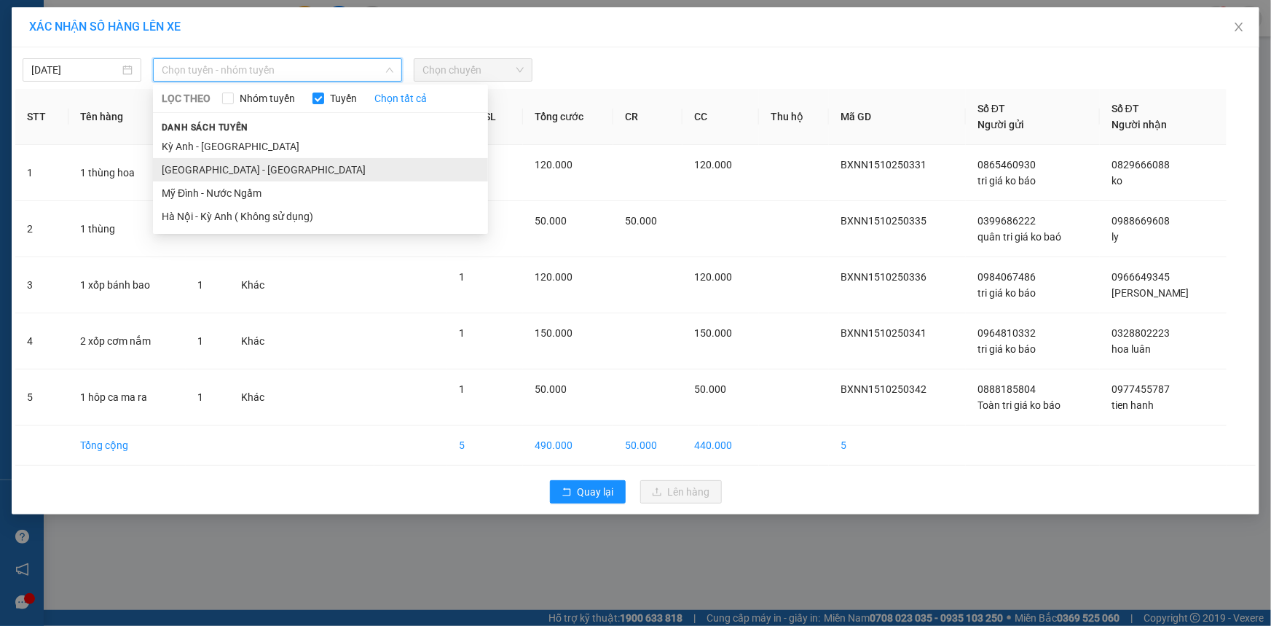
click at [192, 170] on li "[GEOGRAPHIC_DATA] - [GEOGRAPHIC_DATA]" at bounding box center [320, 169] width 335 height 23
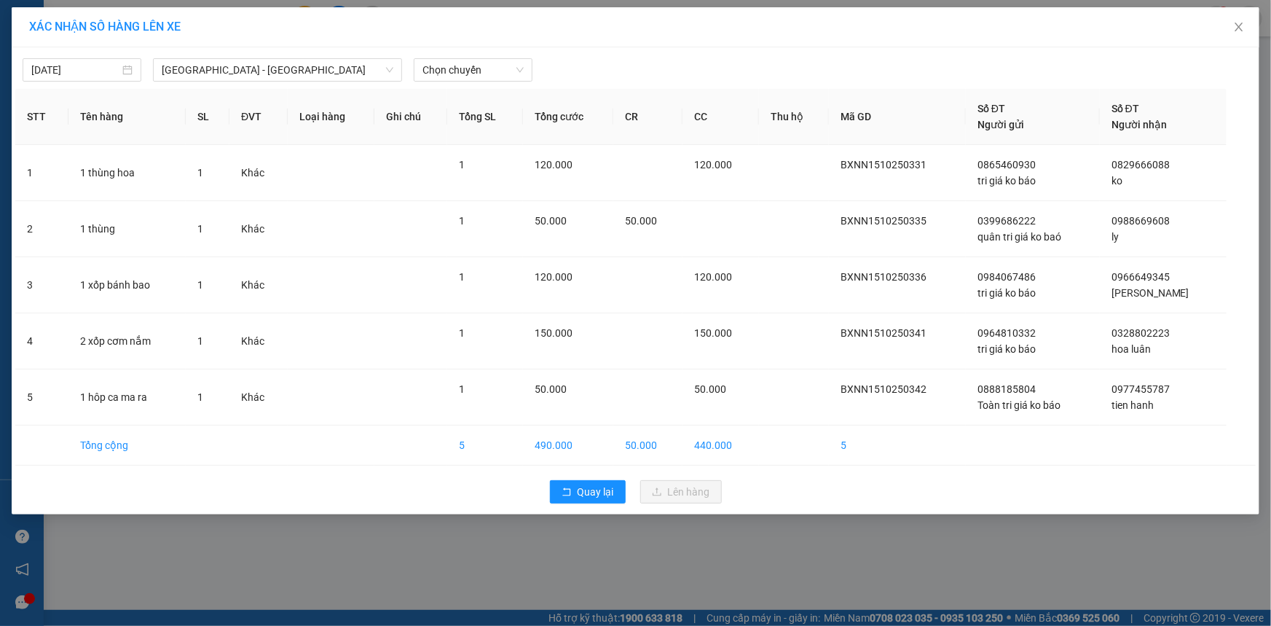
click at [444, 82] on div "[DATE] [GEOGRAPHIC_DATA] - [GEOGRAPHIC_DATA] [GEOGRAPHIC_DATA] LỌC THEO Nhóm tu…" at bounding box center [636, 280] width 1248 height 467
click at [444, 77] on span "Chọn chuyến" at bounding box center [472, 70] width 101 height 22
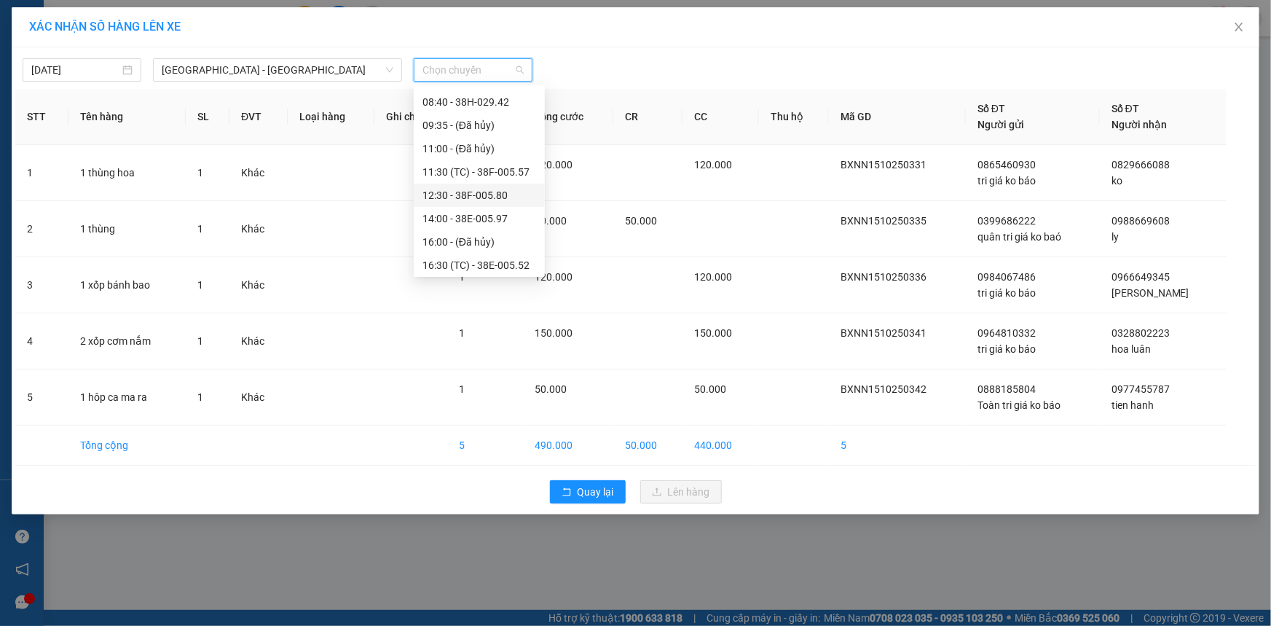
scroll to position [66, 0]
click at [607, 486] on span "Quay lại" at bounding box center [596, 492] width 36 height 16
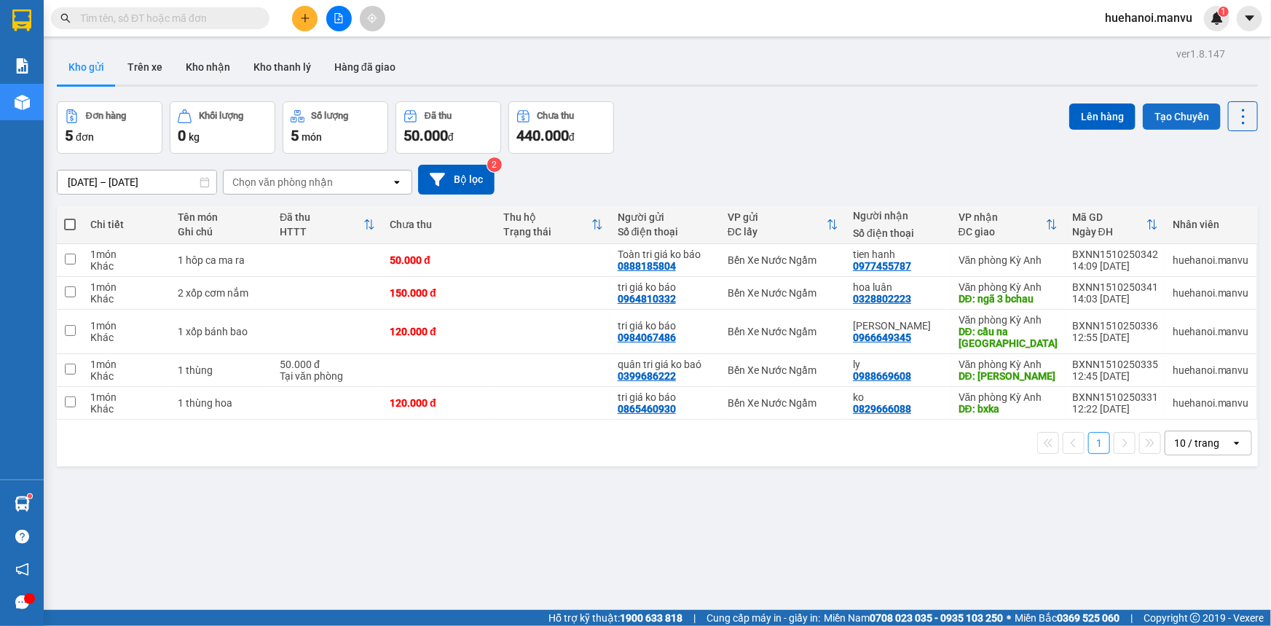
click at [1165, 123] on button "Tạo Chuyến" at bounding box center [1182, 116] width 78 height 26
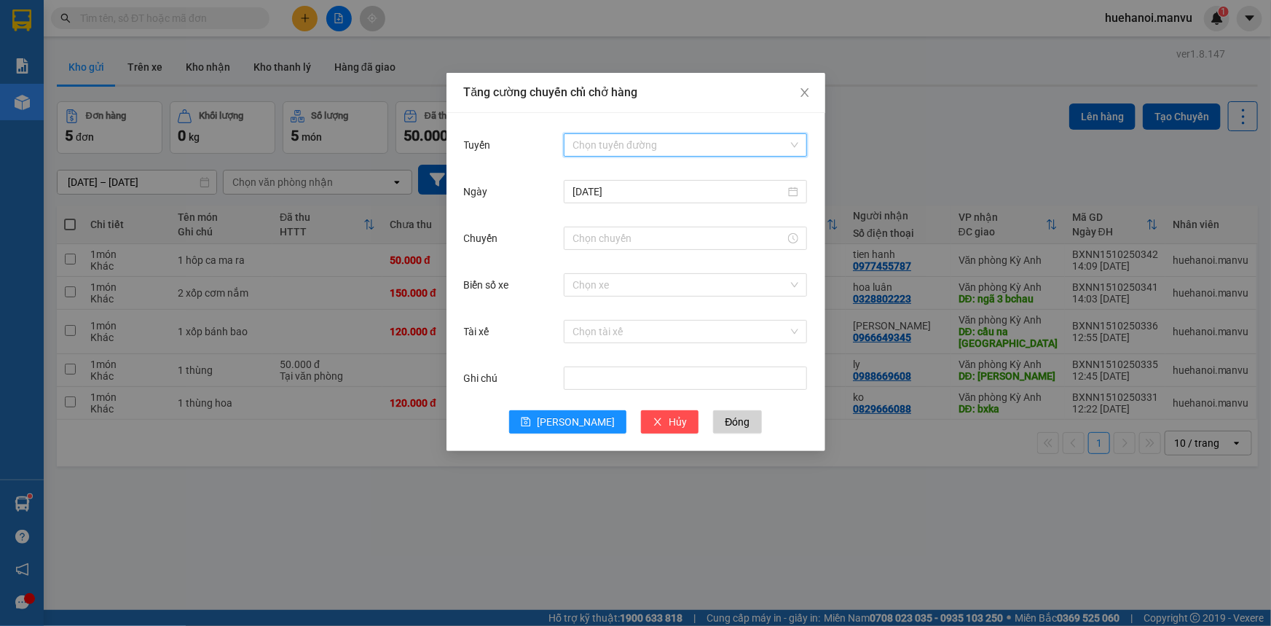
click at [622, 149] on input "Tuyến" at bounding box center [680, 145] width 216 height 22
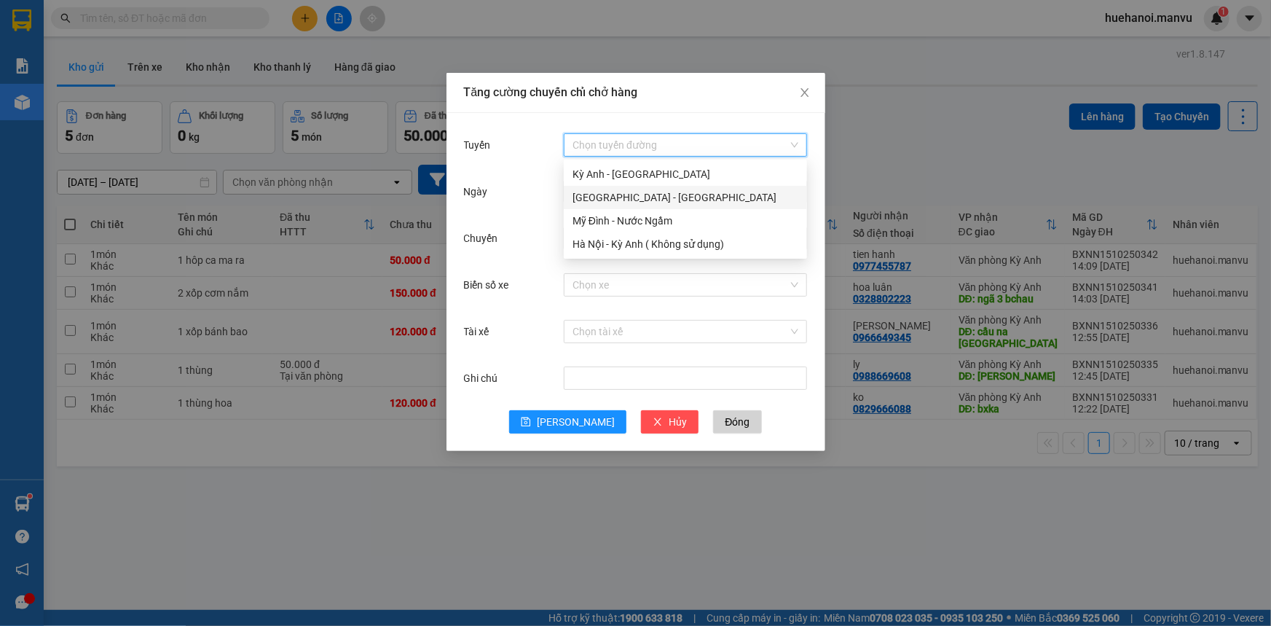
click at [588, 205] on div "[GEOGRAPHIC_DATA] - [GEOGRAPHIC_DATA]" at bounding box center [685, 197] width 243 height 23
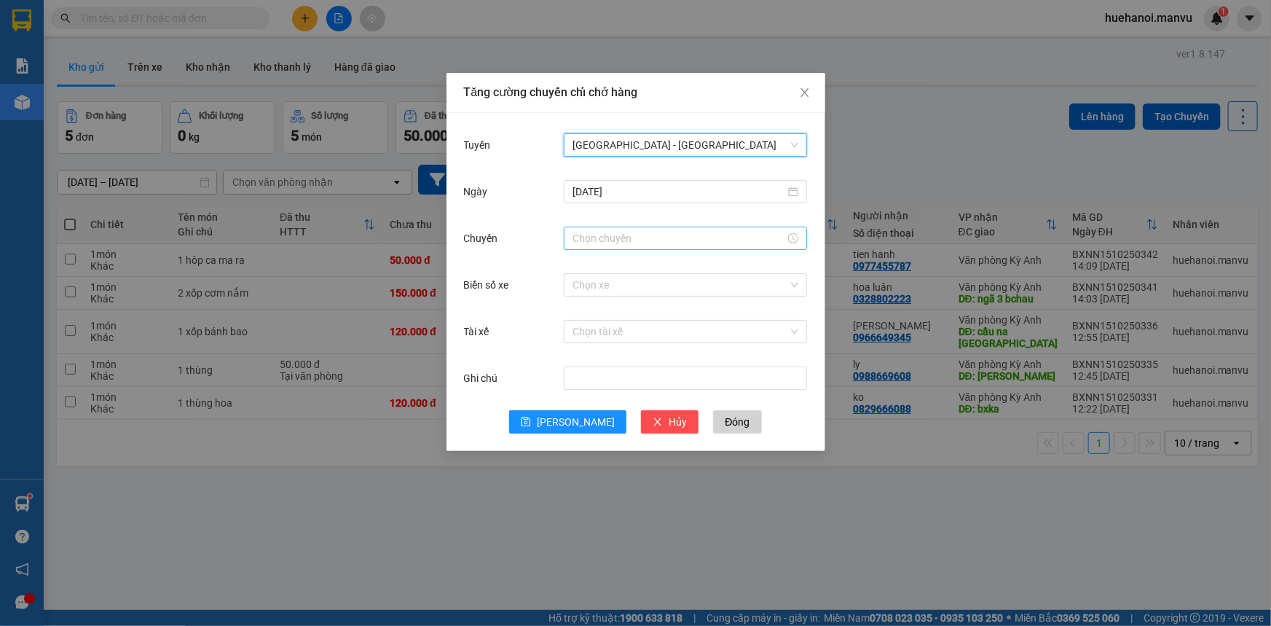
click at [624, 241] on input "Chuyến" at bounding box center [678, 238] width 213 height 16
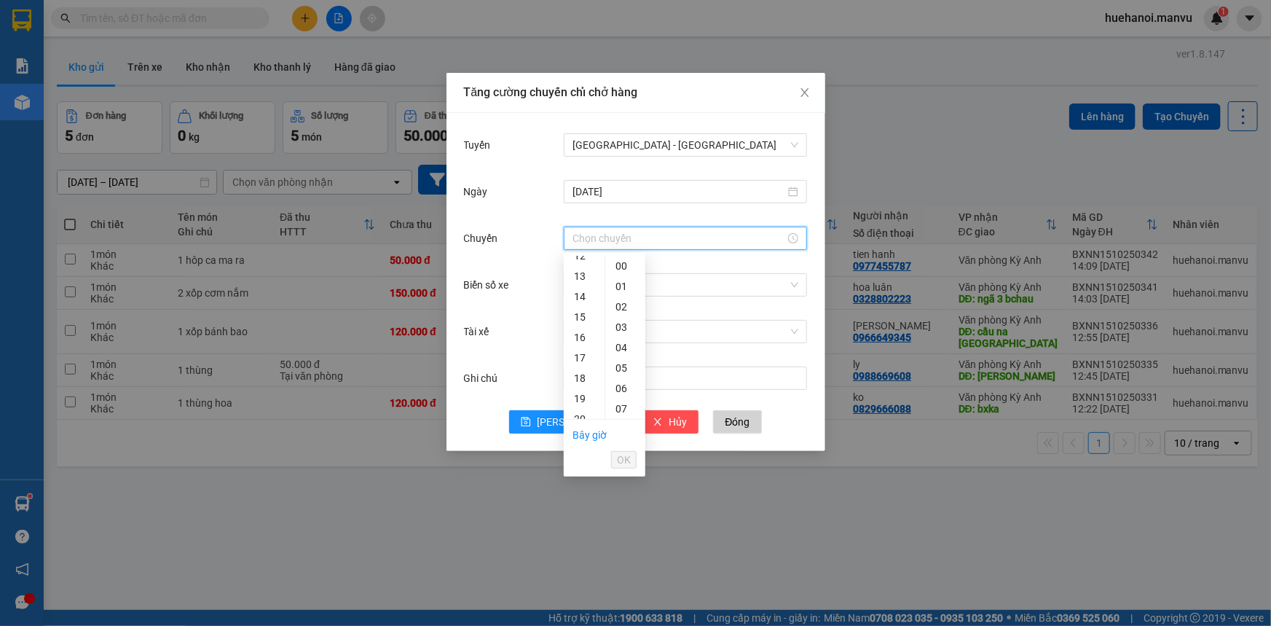
scroll to position [264, 0]
click at [583, 288] on div "14" at bounding box center [584, 287] width 41 height 20
click at [622, 365] on div "31" at bounding box center [625, 368] width 40 height 20
type input "14:31"
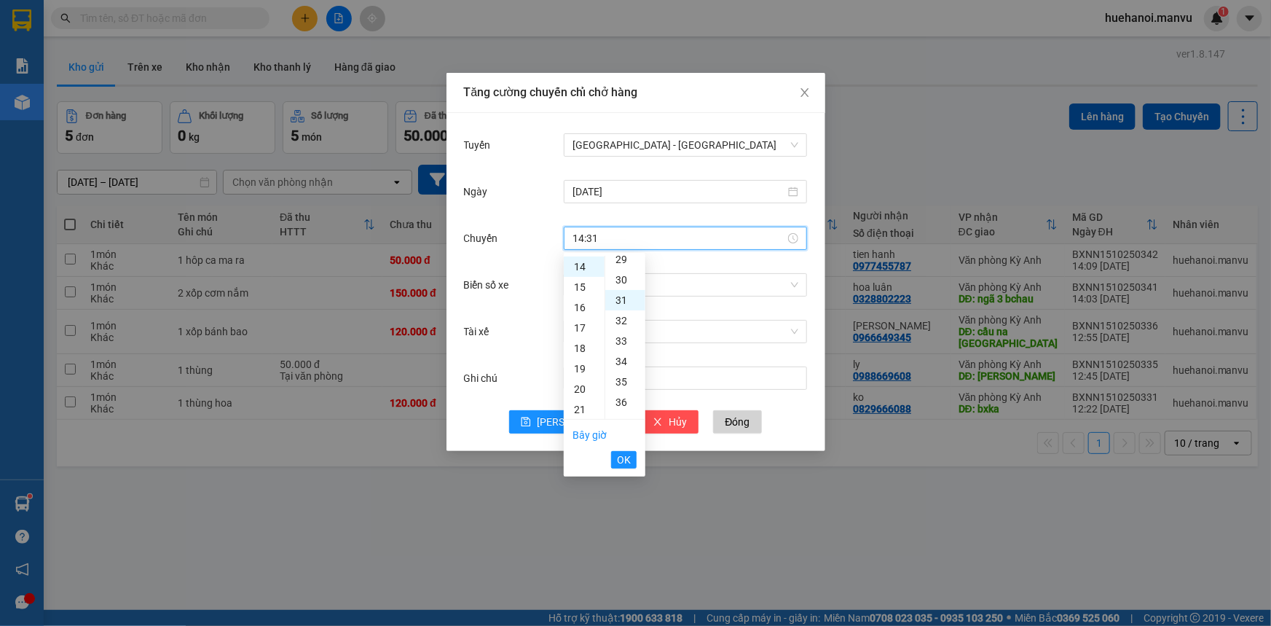
scroll to position [632, 0]
click at [620, 459] on span "OK" at bounding box center [624, 460] width 14 height 16
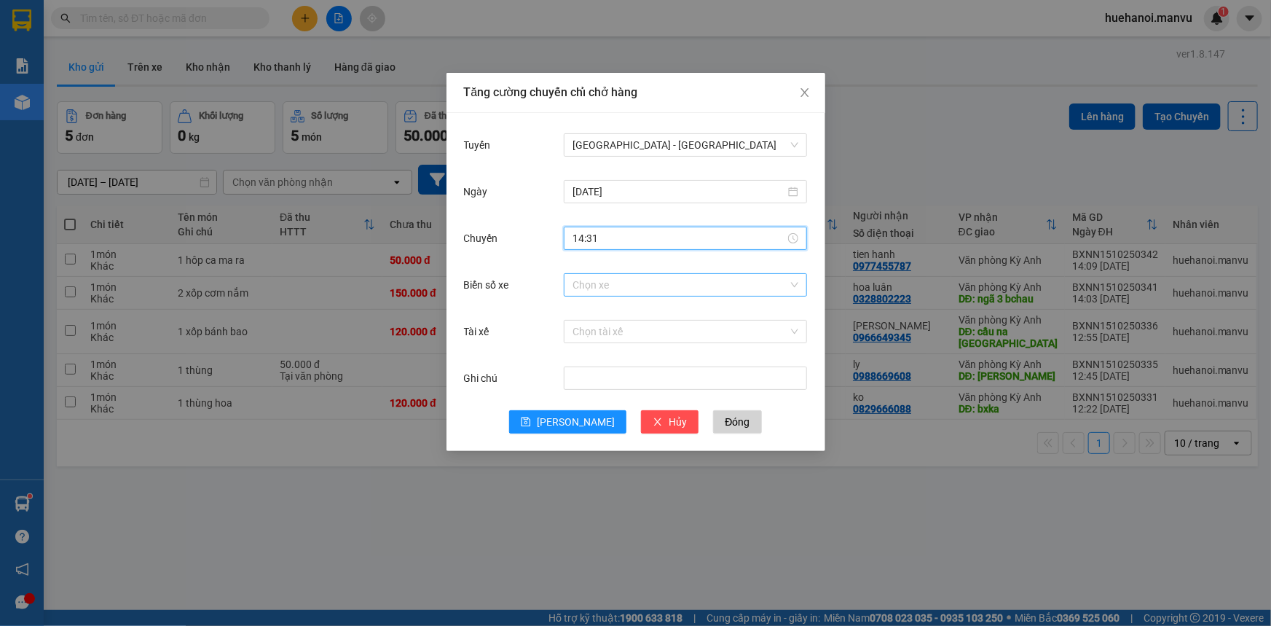
click at [633, 288] on input "Biển số xe" at bounding box center [680, 285] width 216 height 22
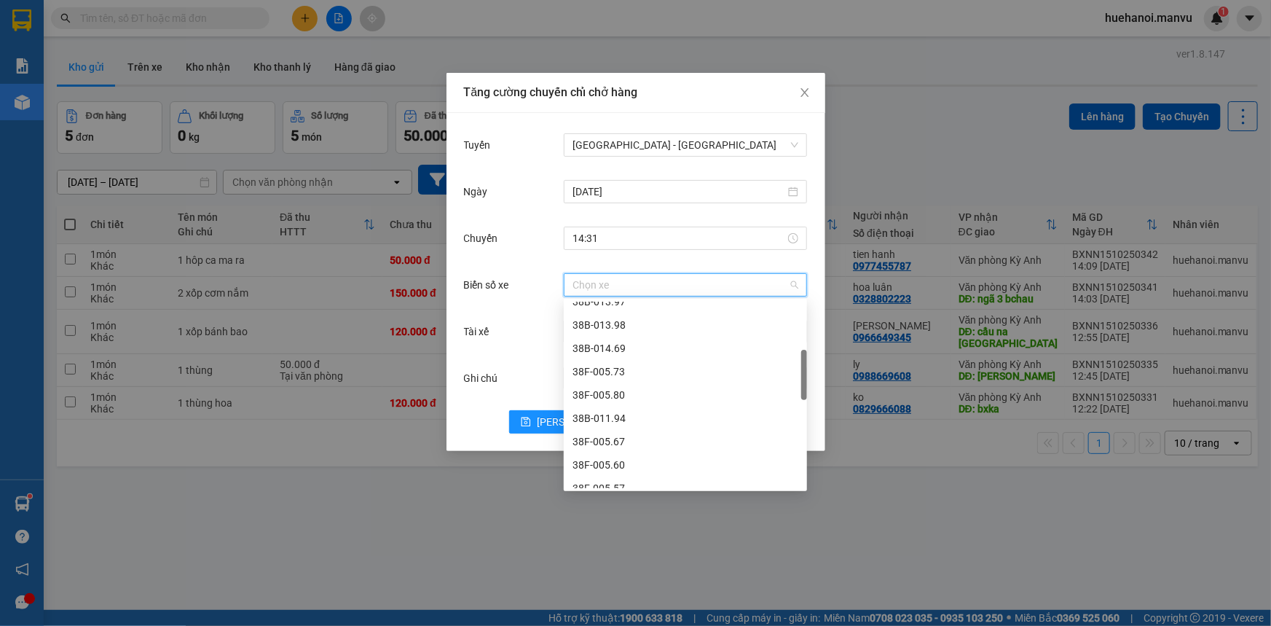
scroll to position [264, 0]
click at [599, 446] on div "38F-005.97" at bounding box center [685, 445] width 226 height 16
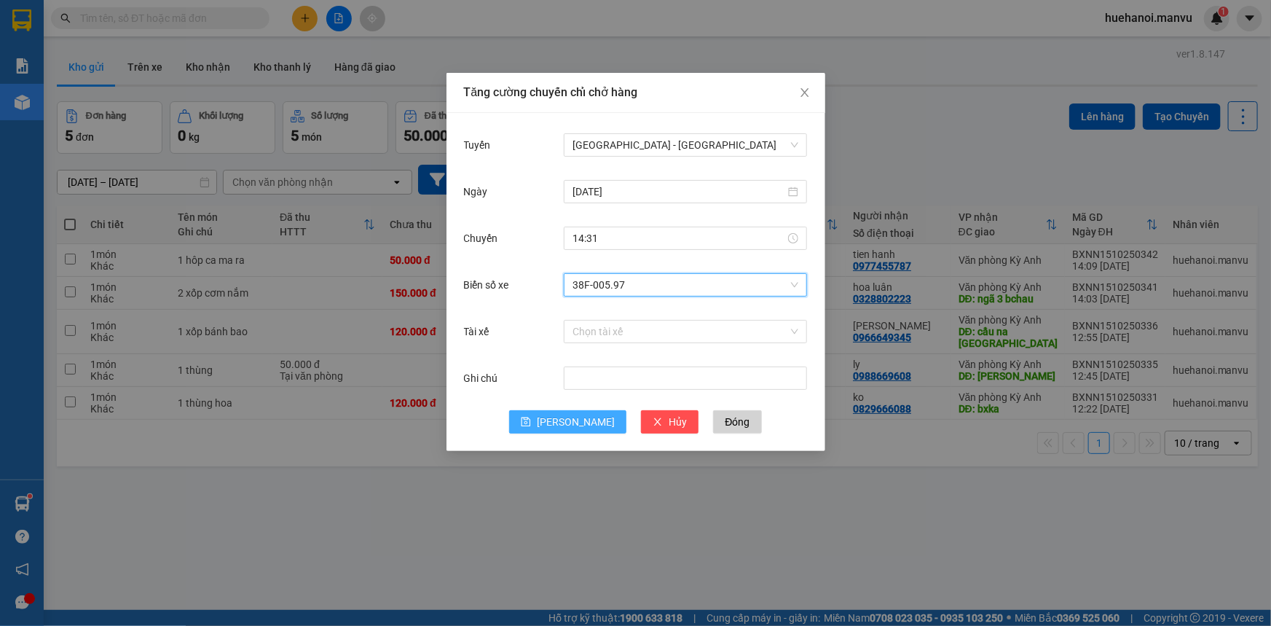
click at [576, 423] on span "[PERSON_NAME]" at bounding box center [576, 422] width 78 height 16
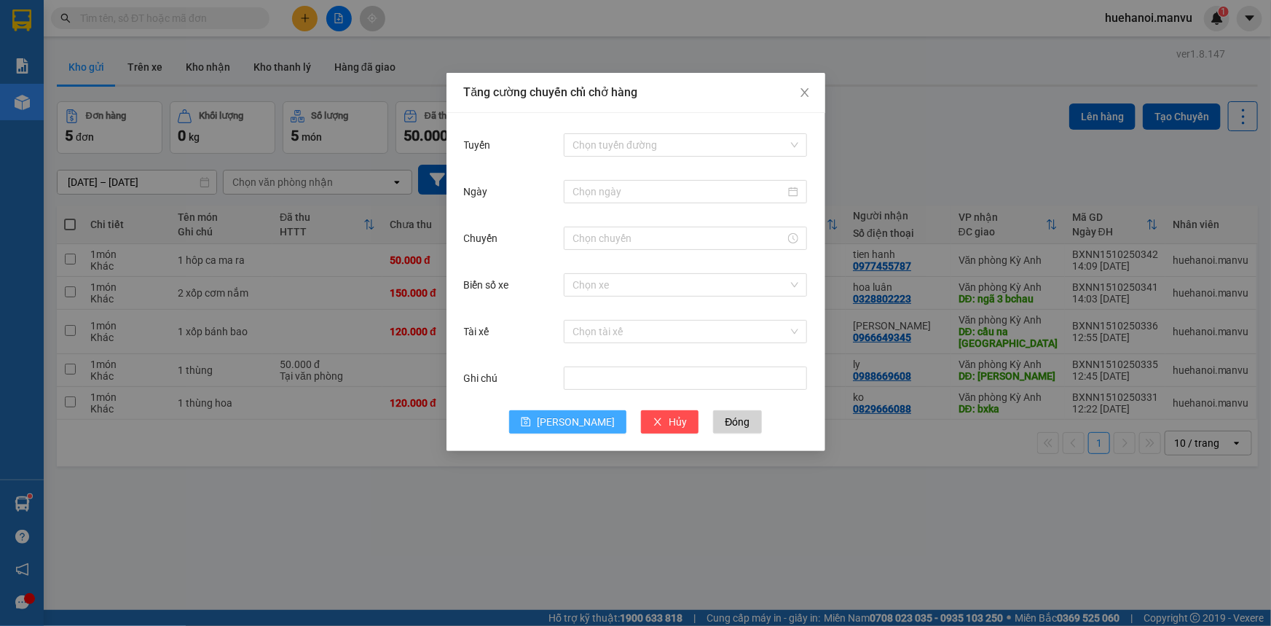
click at [583, 425] on span "[PERSON_NAME]" at bounding box center [576, 422] width 78 height 16
click at [809, 94] on icon "close" at bounding box center [805, 93] width 12 height 12
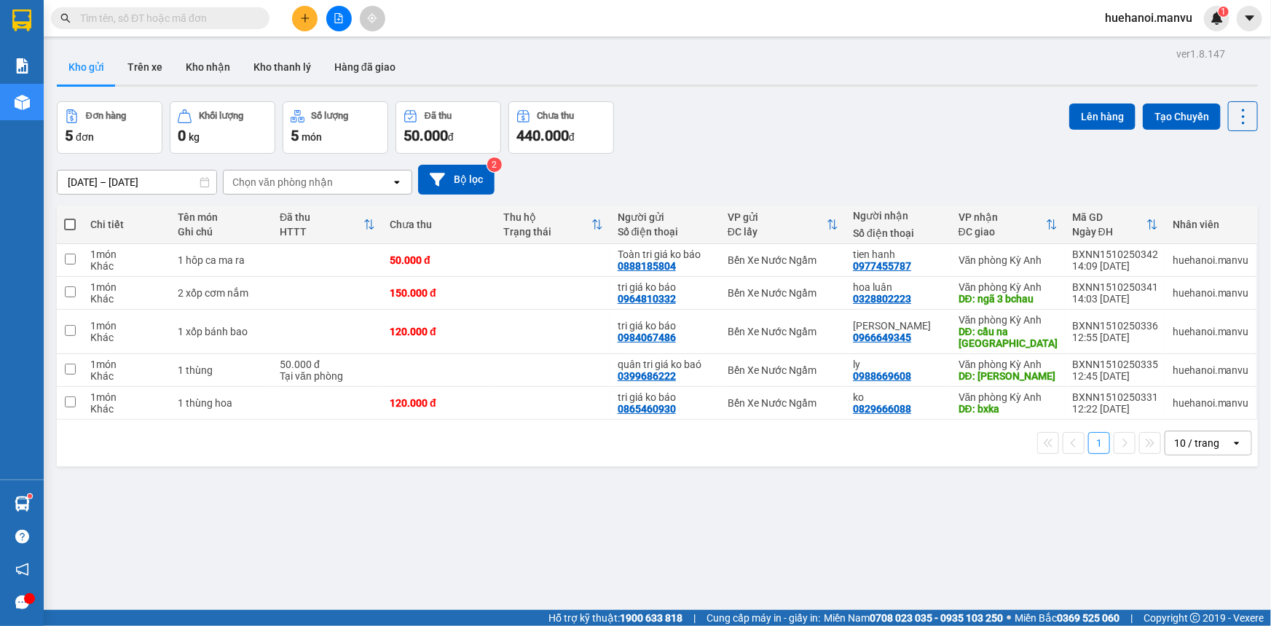
click at [67, 221] on span at bounding box center [70, 224] width 12 height 12
click at [70, 217] on input "checkbox" at bounding box center [70, 217] width 0 height 0
checkbox input "true"
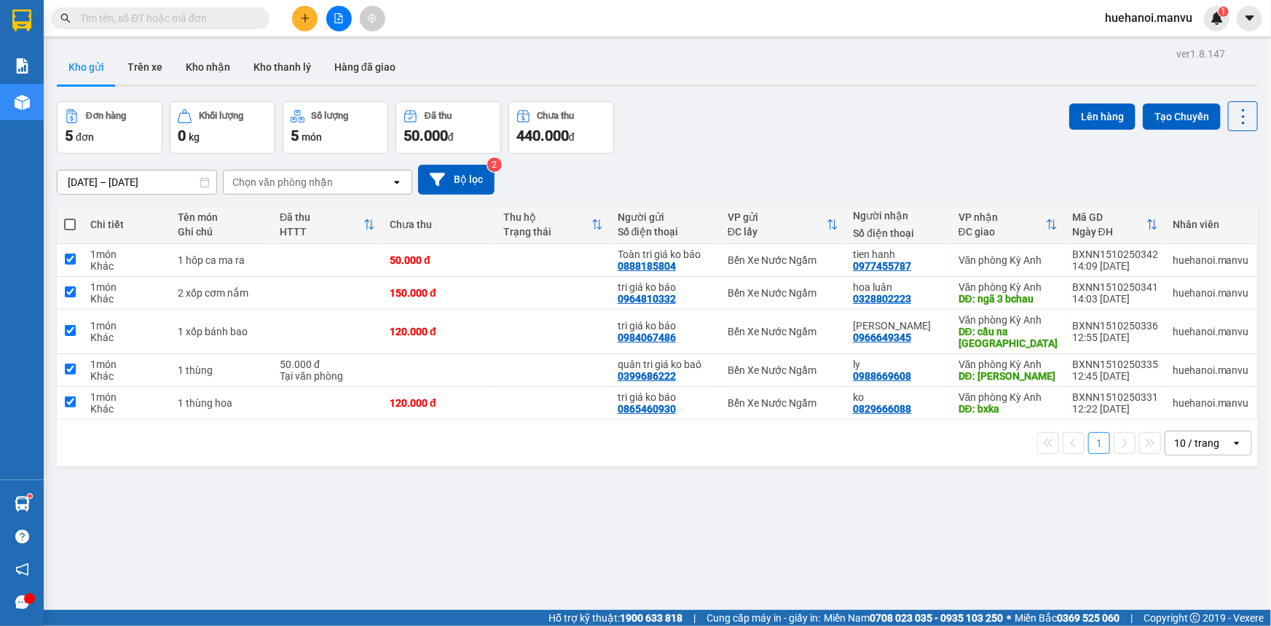
checkbox input "true"
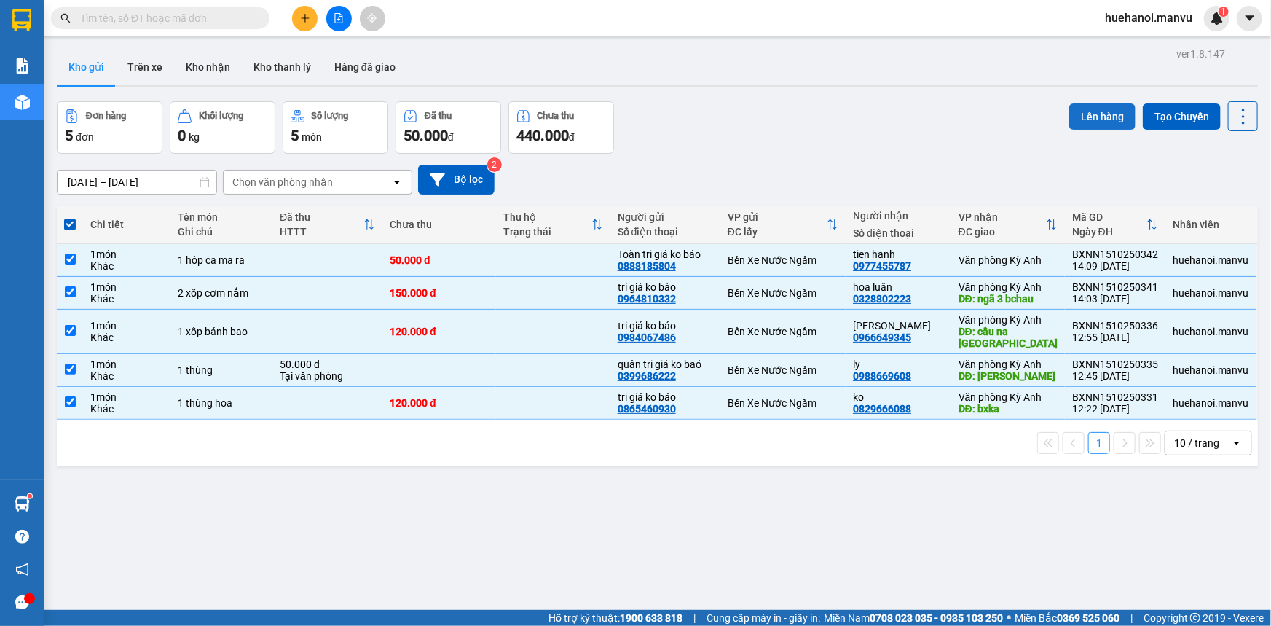
click at [1101, 121] on button "Lên hàng" at bounding box center [1102, 116] width 66 height 26
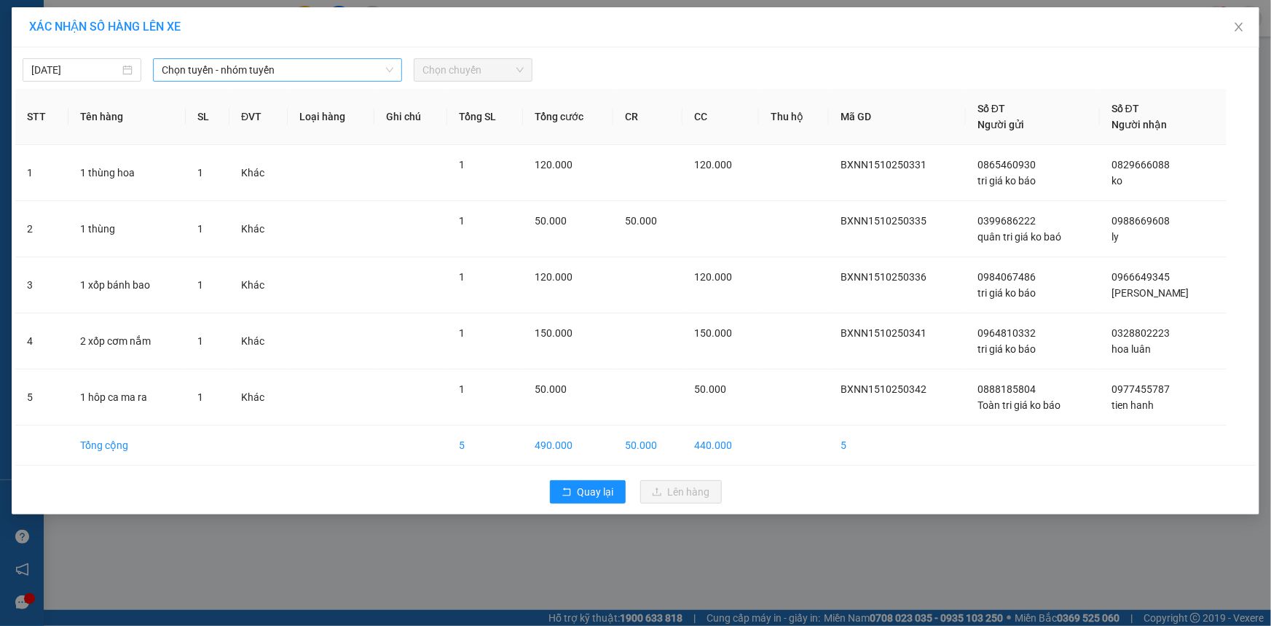
click at [267, 66] on span "Chọn tuyến - nhóm tuyến" at bounding box center [278, 70] width 232 height 22
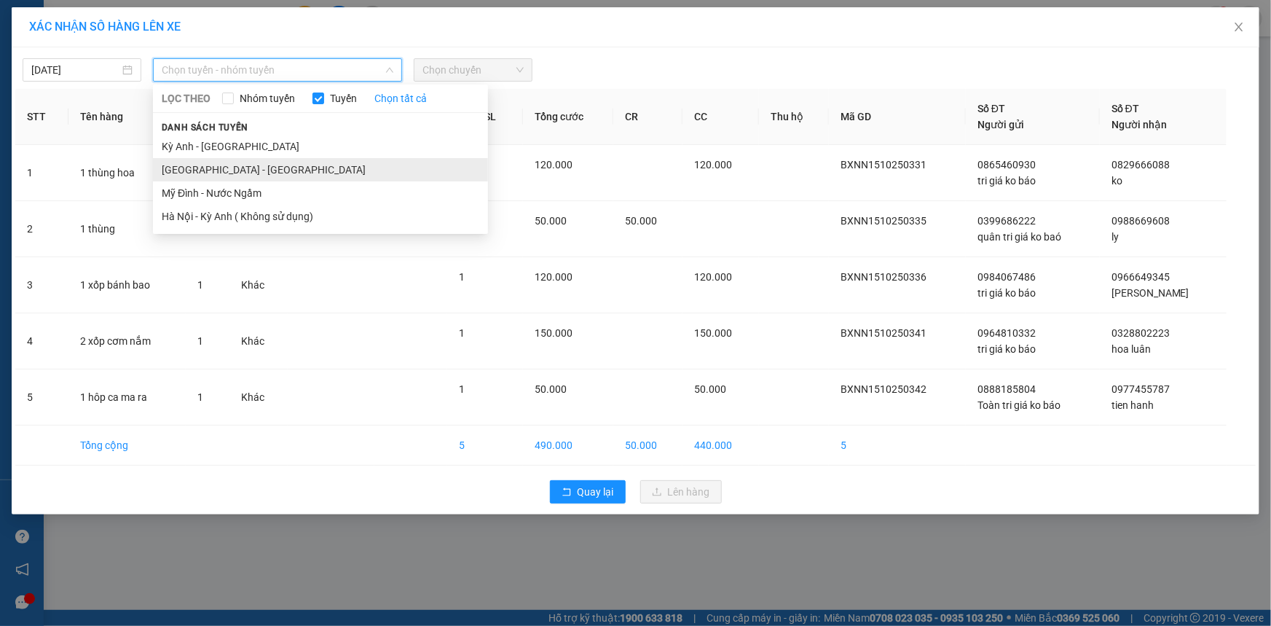
click at [233, 169] on li "[GEOGRAPHIC_DATA] - [GEOGRAPHIC_DATA]" at bounding box center [320, 169] width 335 height 23
click at [233, 169] on td "Khác" at bounding box center [258, 173] width 58 height 56
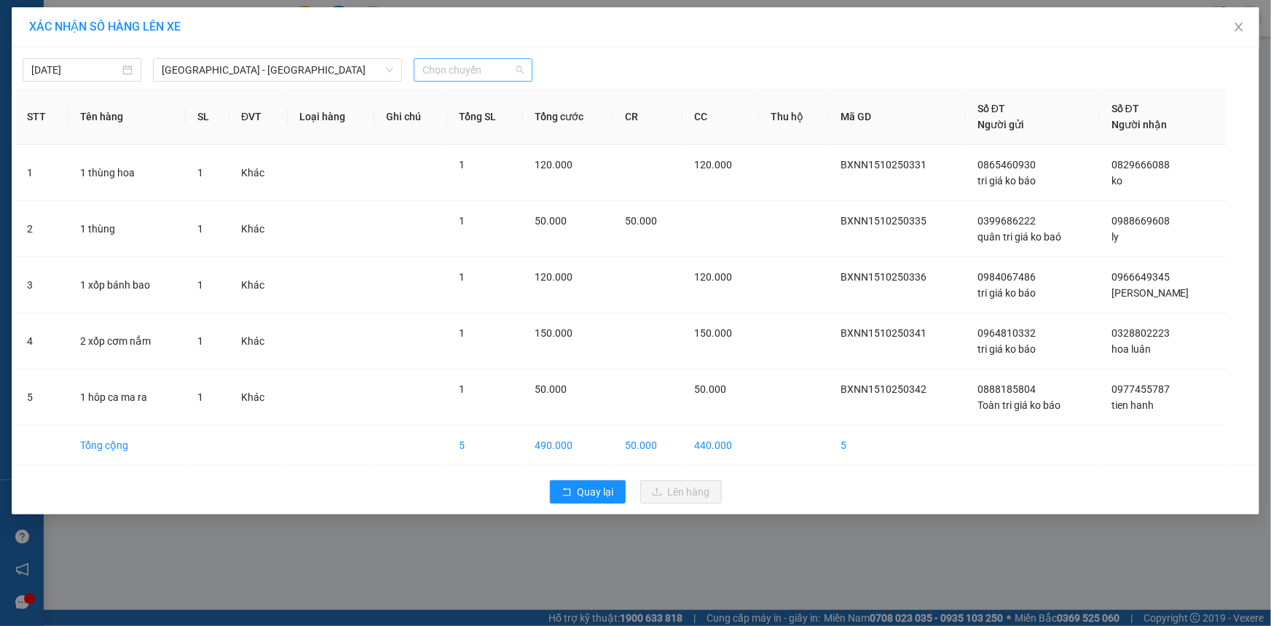
click at [436, 80] on span "Chọn chuyến" at bounding box center [472, 70] width 101 height 22
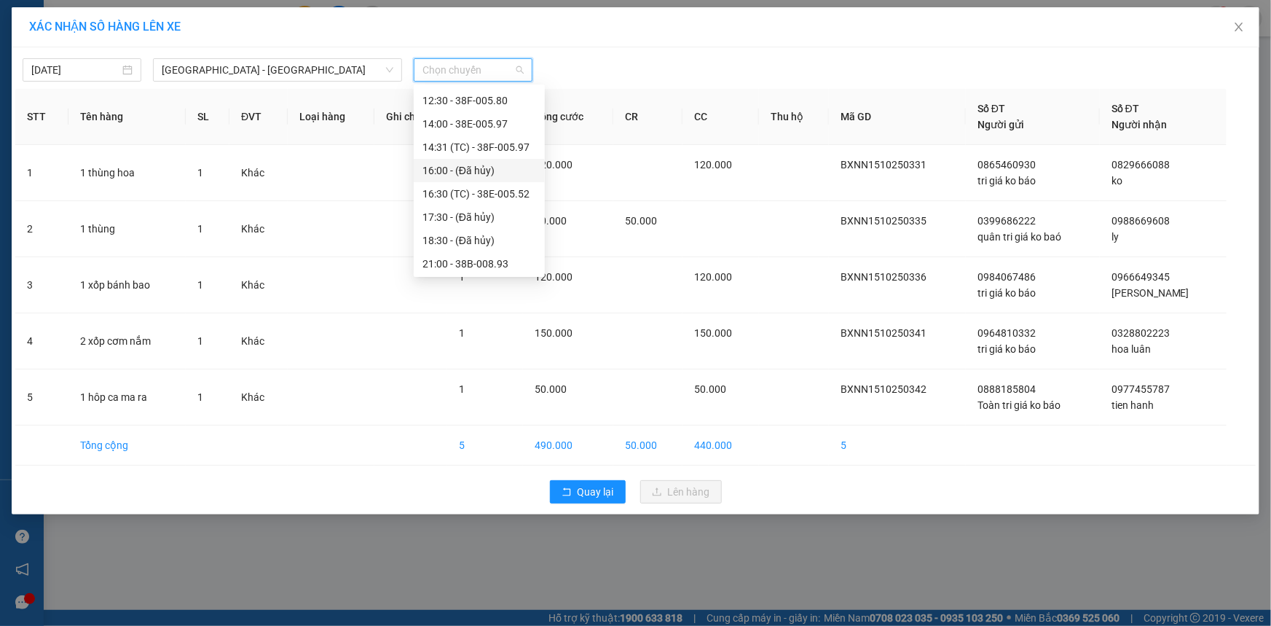
scroll to position [66, 0]
click at [462, 224] on div "14:31 (TC) - 38F-005.97" at bounding box center [479, 220] width 114 height 16
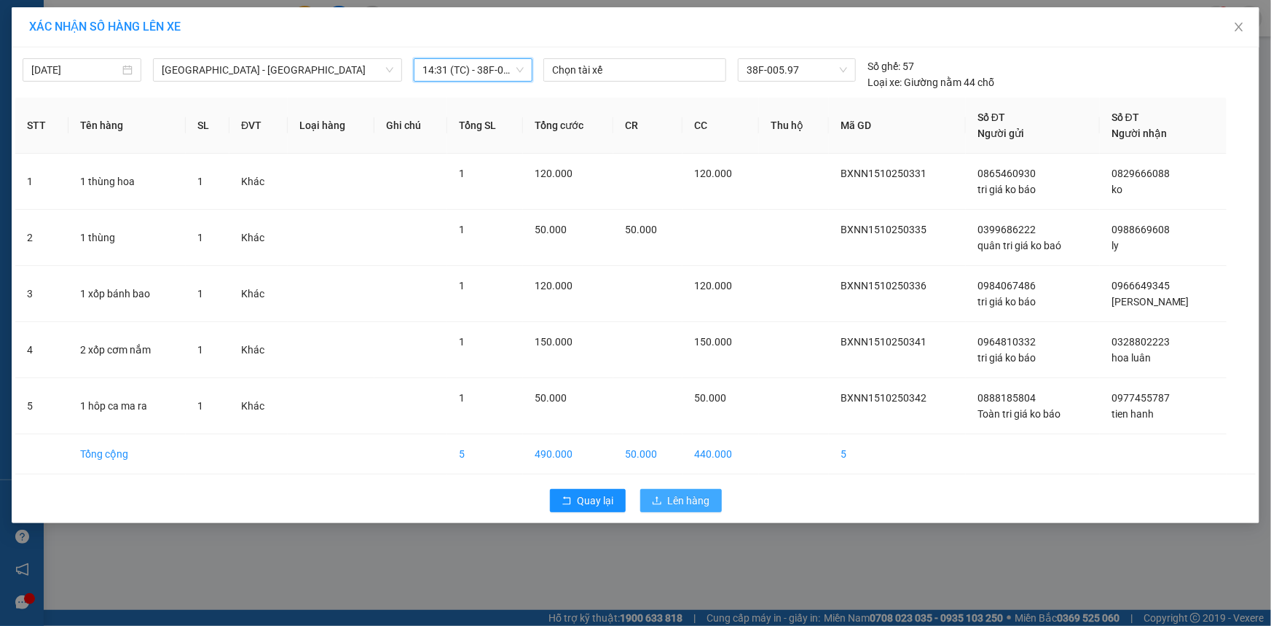
click at [700, 497] on span "Lên hàng" at bounding box center [689, 500] width 42 height 16
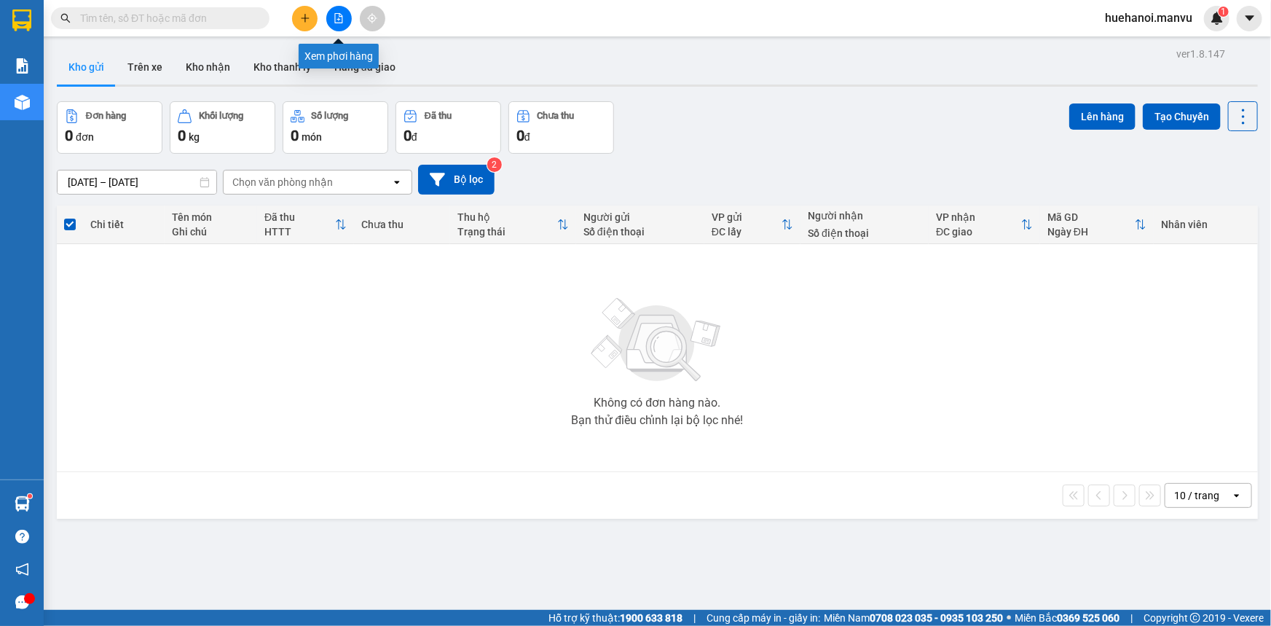
click at [344, 17] on button at bounding box center [338, 18] width 25 height 25
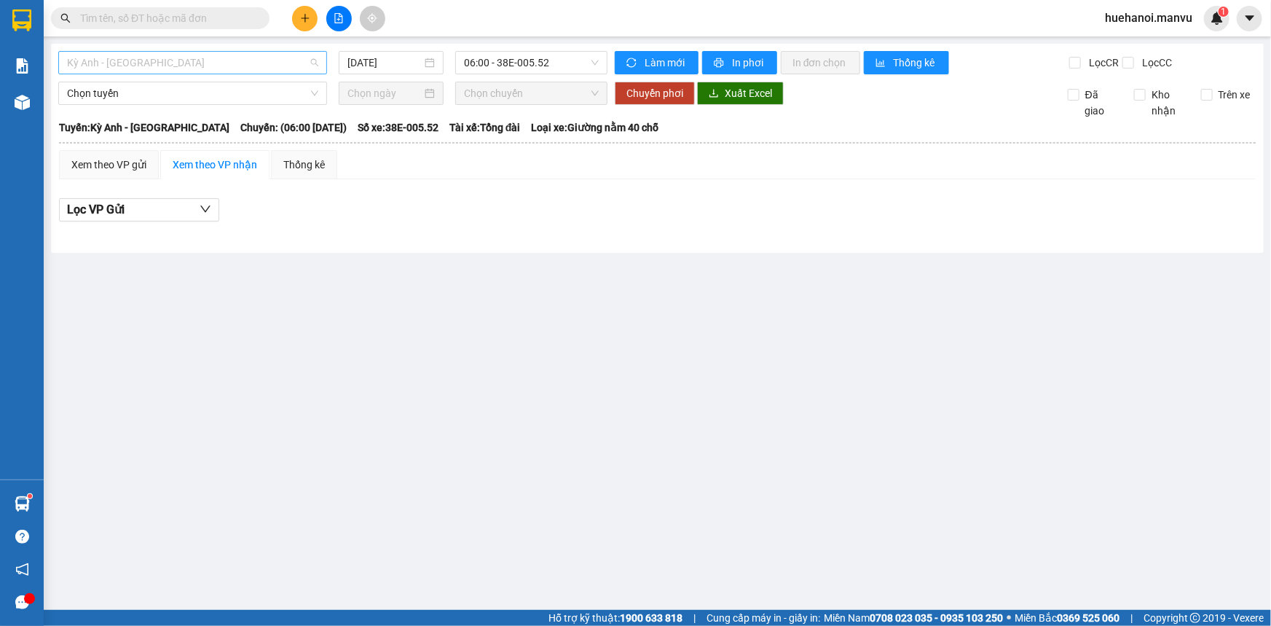
click at [232, 58] on span "Kỳ Anh - [GEOGRAPHIC_DATA]" at bounding box center [192, 63] width 251 height 22
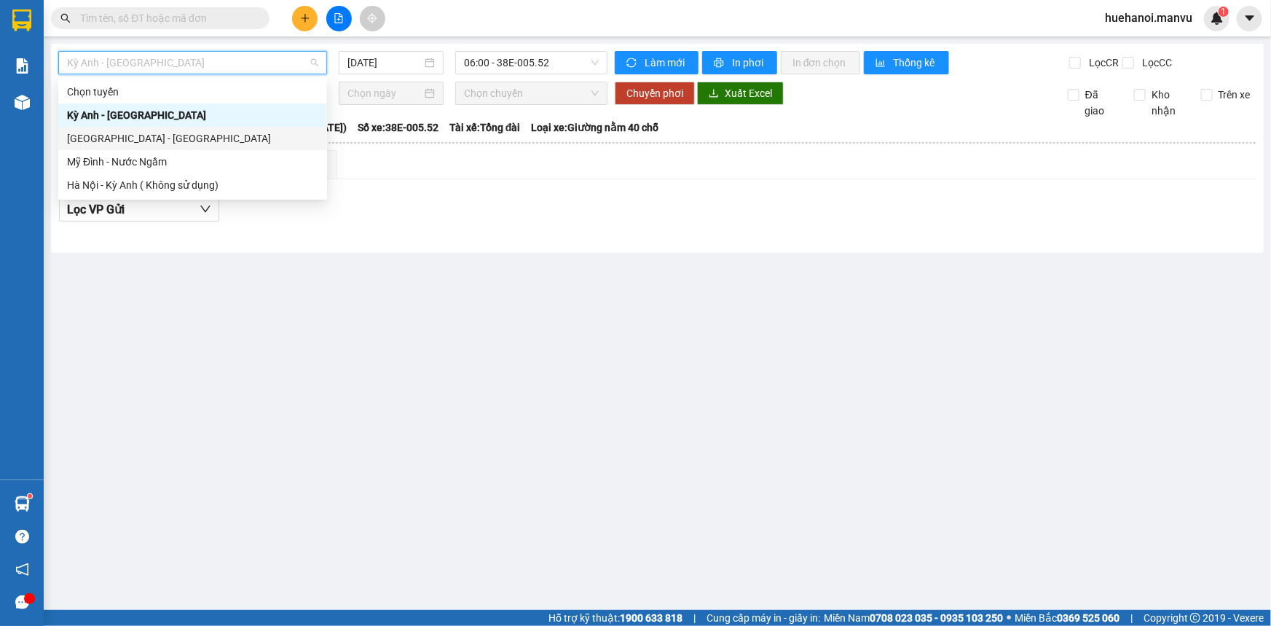
click at [157, 150] on div "Mỹ Đình - Nước Ngầm" at bounding box center [192, 161] width 269 height 23
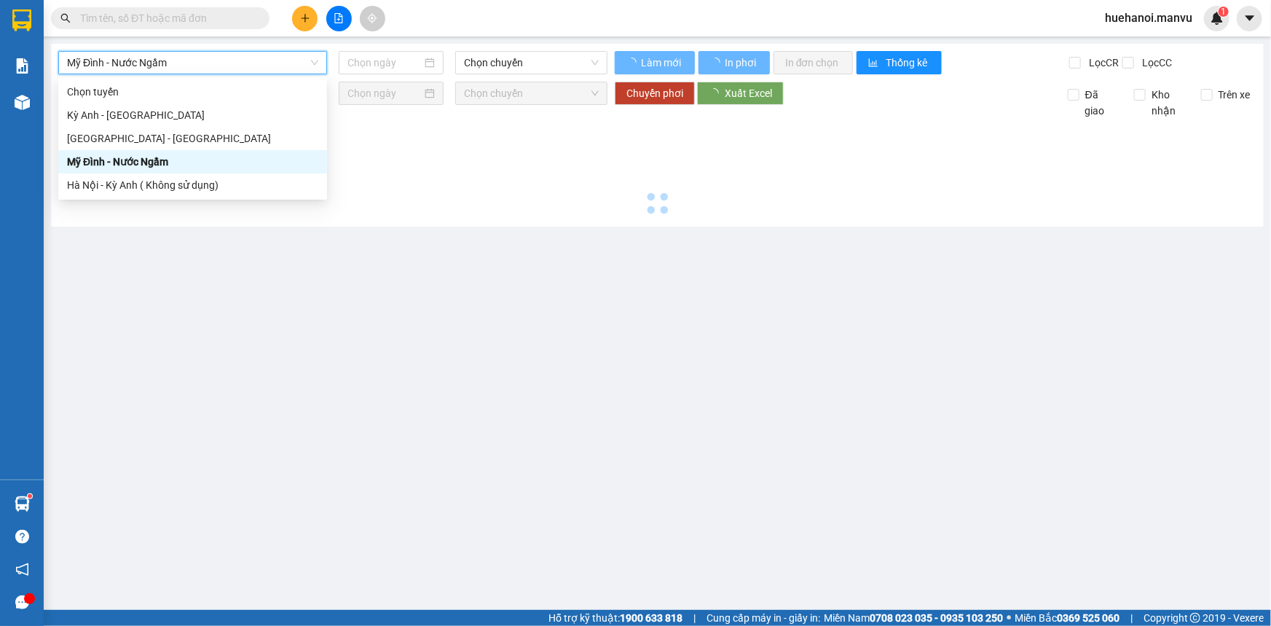
type input "[DATE]"
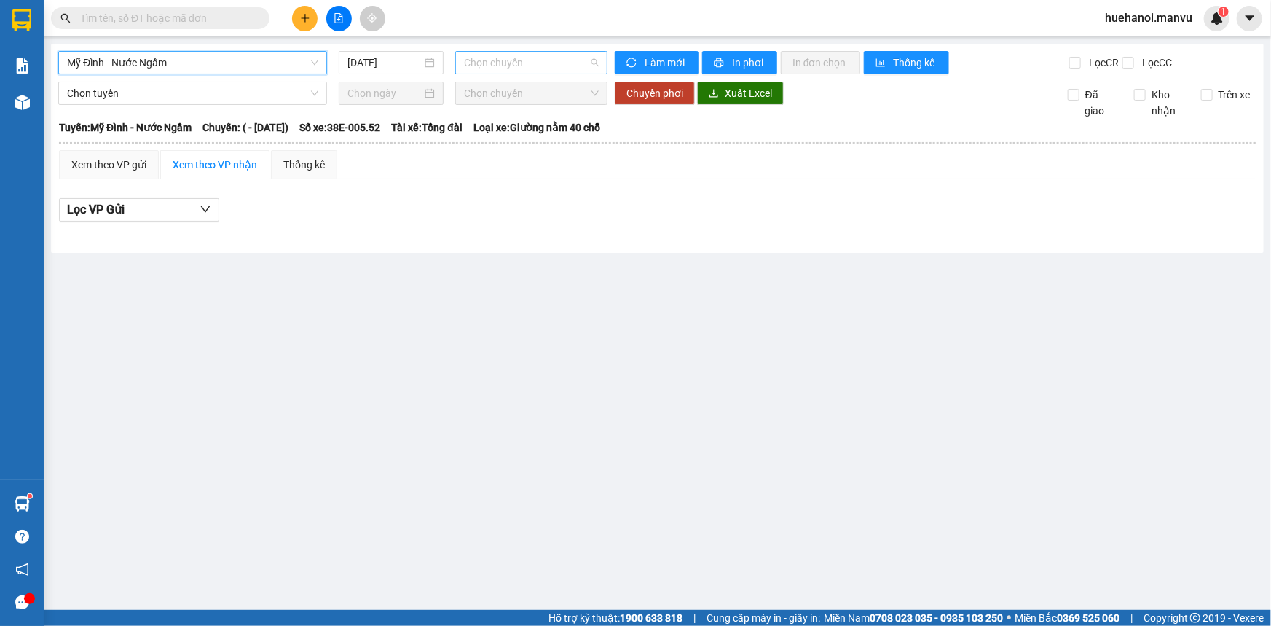
click at [532, 66] on span "Chọn chuyến" at bounding box center [531, 63] width 135 height 22
click at [169, 63] on span "Mỹ Đình - Nước Ngầm" at bounding box center [192, 63] width 251 height 22
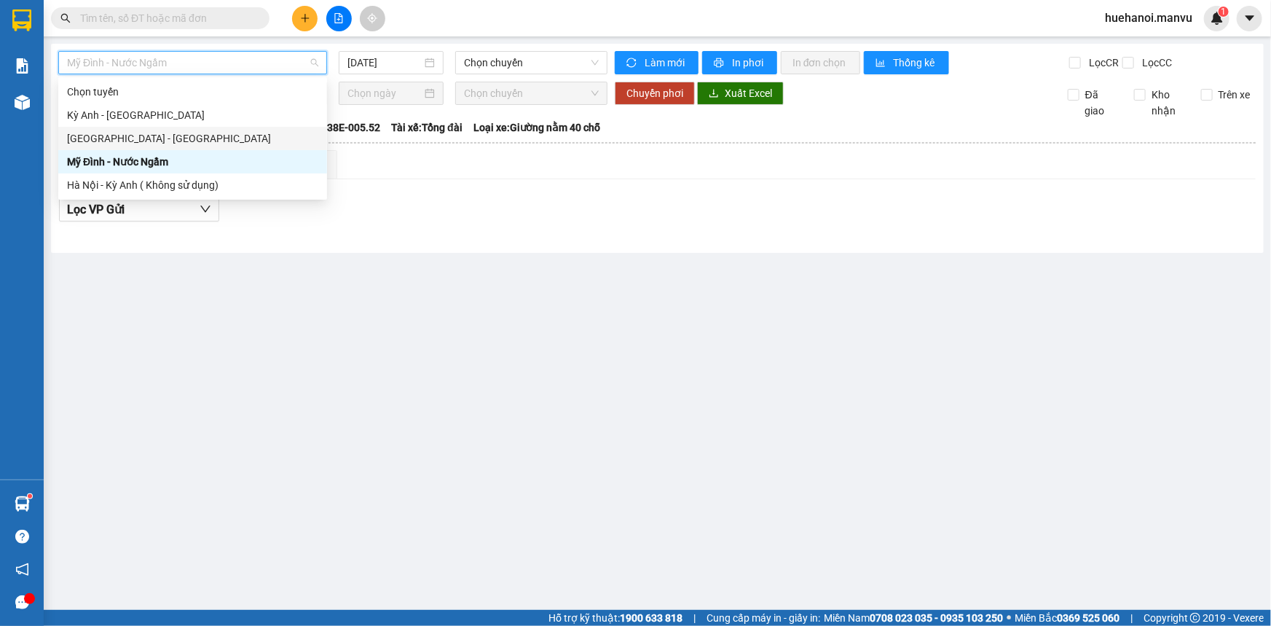
click at [143, 134] on div "[GEOGRAPHIC_DATA] - [GEOGRAPHIC_DATA]" at bounding box center [192, 138] width 251 height 16
type input "[DATE]"
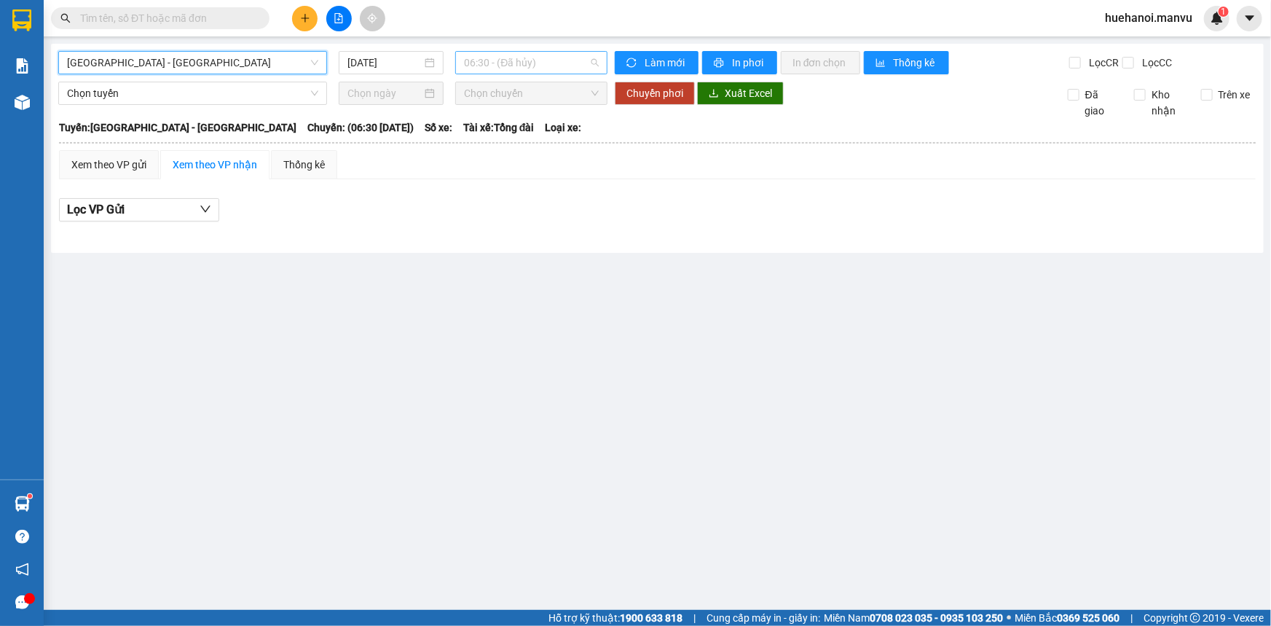
click at [550, 62] on span "06:30 - (Đã hủy)" at bounding box center [531, 63] width 135 height 22
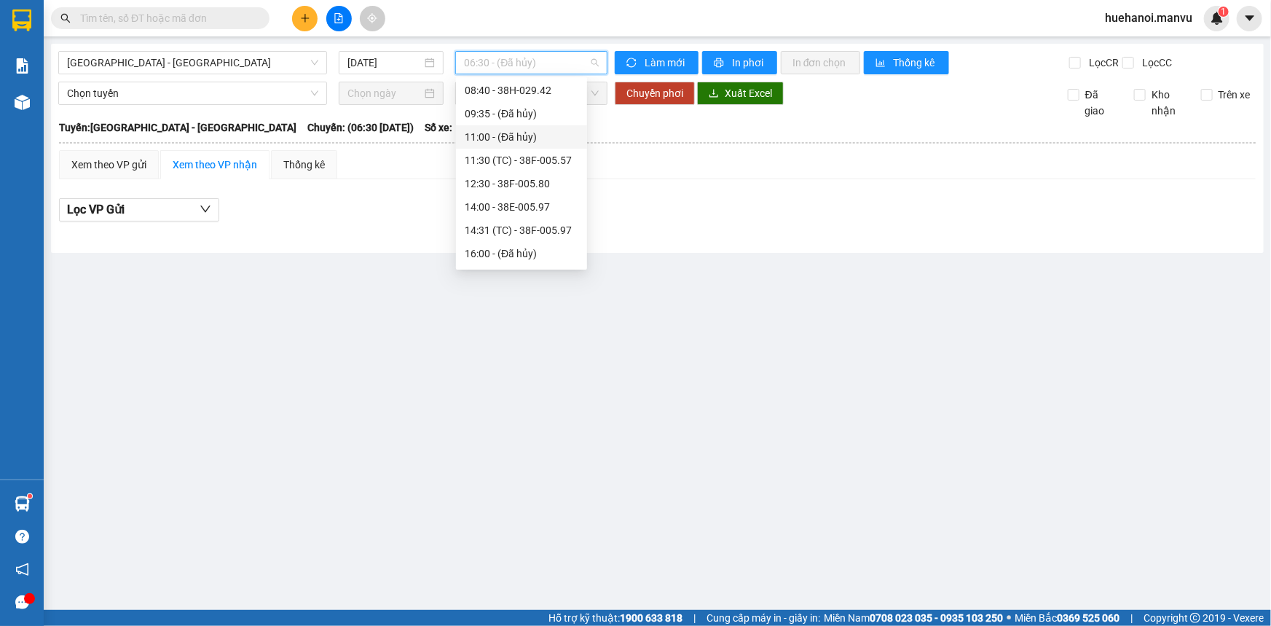
scroll to position [66, 0]
click at [510, 207] on div "14:31 (TC) - 38F-005.97" at bounding box center [522, 213] width 114 height 16
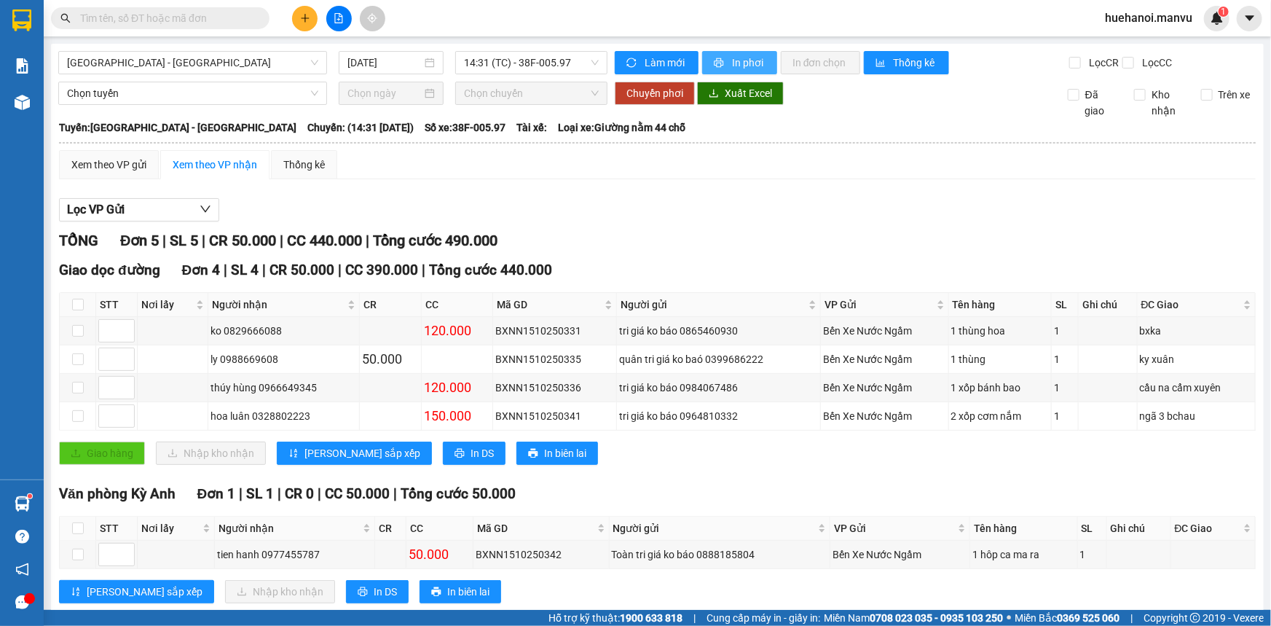
click at [750, 63] on span "In phơi" at bounding box center [749, 63] width 34 height 16
